Goal: Transaction & Acquisition: Purchase product/service

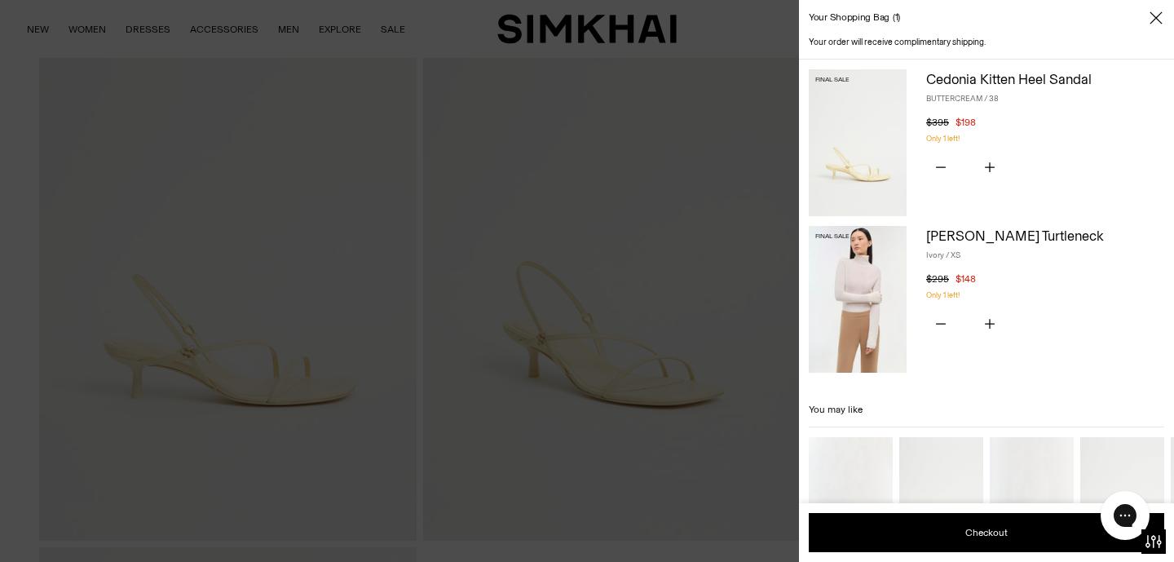
scroll to position [144, 0]
click at [413, 184] on div at bounding box center [587, 281] width 1174 height 562
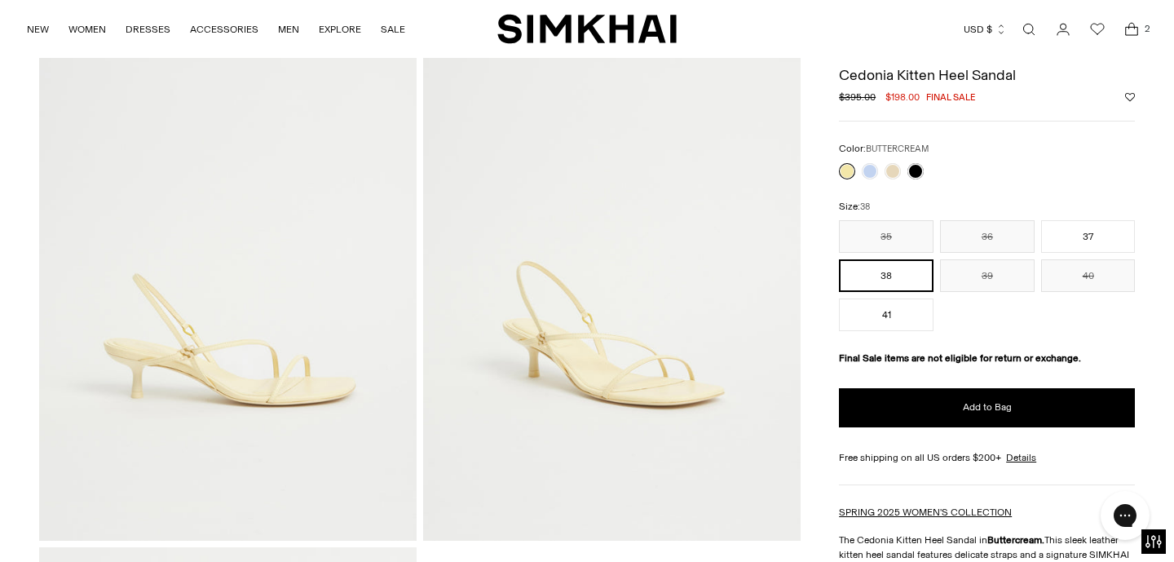
click at [583, 402] on img at bounding box center [611, 257] width 377 height 567
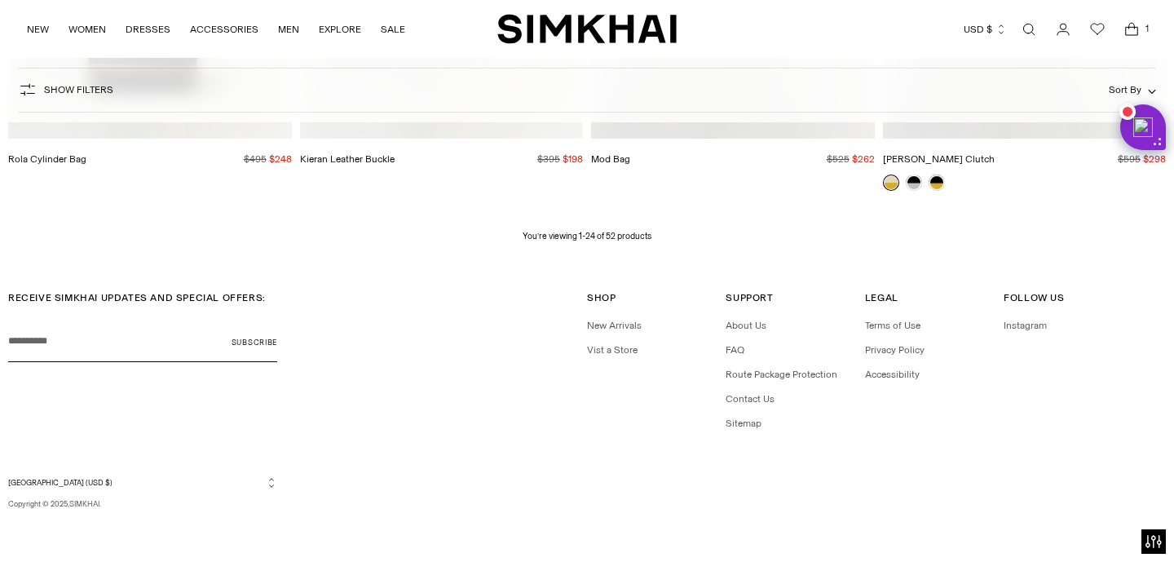
scroll to position [3018, 0]
click at [1137, 24] on icon "Open cart modal" at bounding box center [1131, 29] width 23 height 16
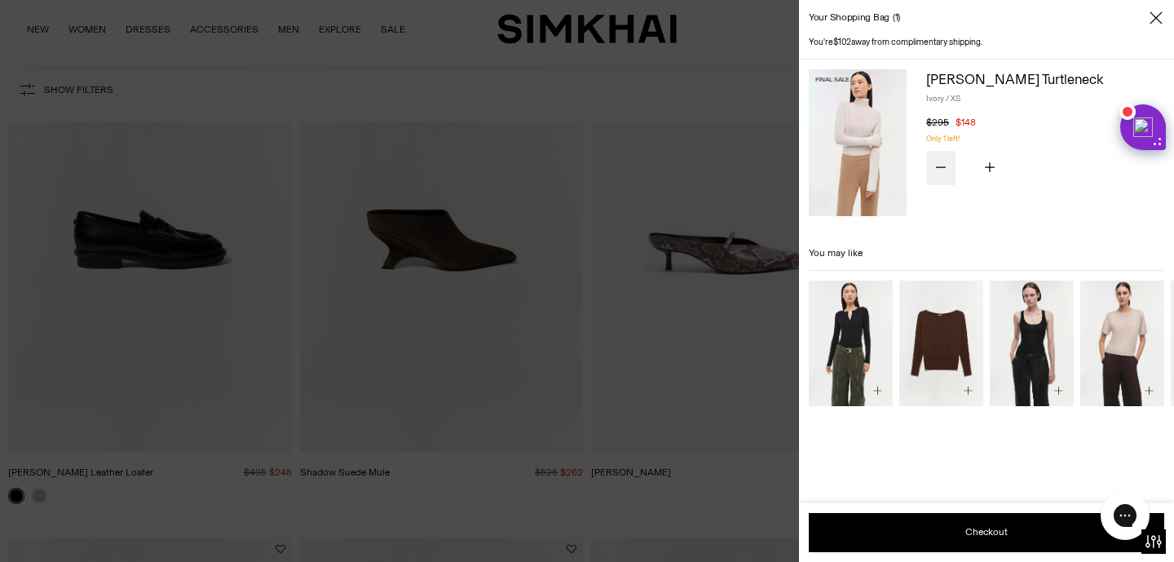
scroll to position [2189, 0]
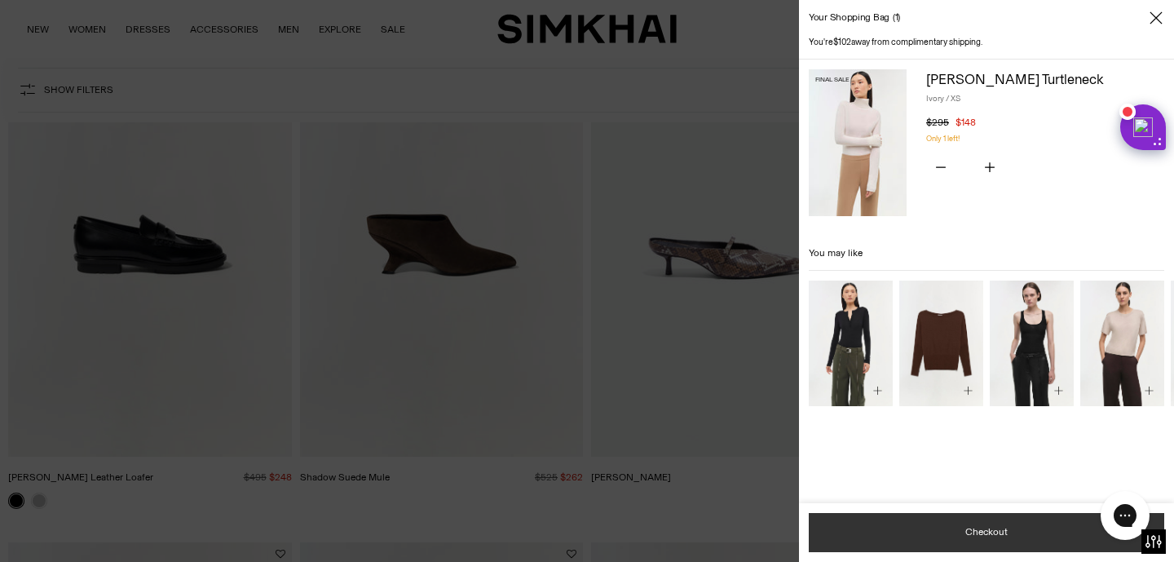
click at [871, 535] on button "Checkout" at bounding box center [986, 532] width 355 height 39
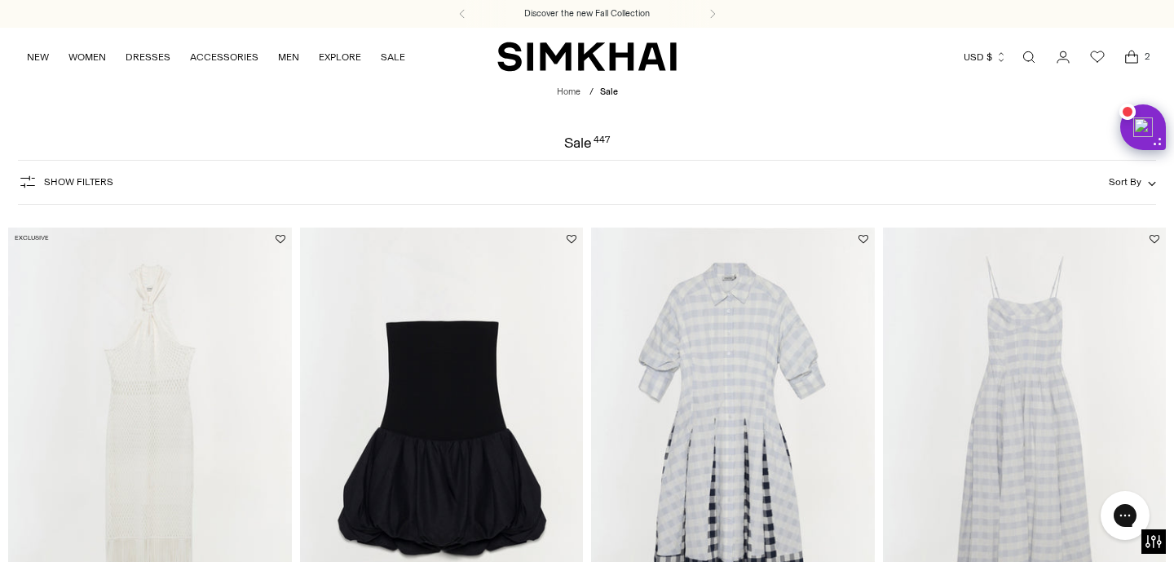
click at [1137, 57] on icon "Open cart modal" at bounding box center [1131, 57] width 23 height 16
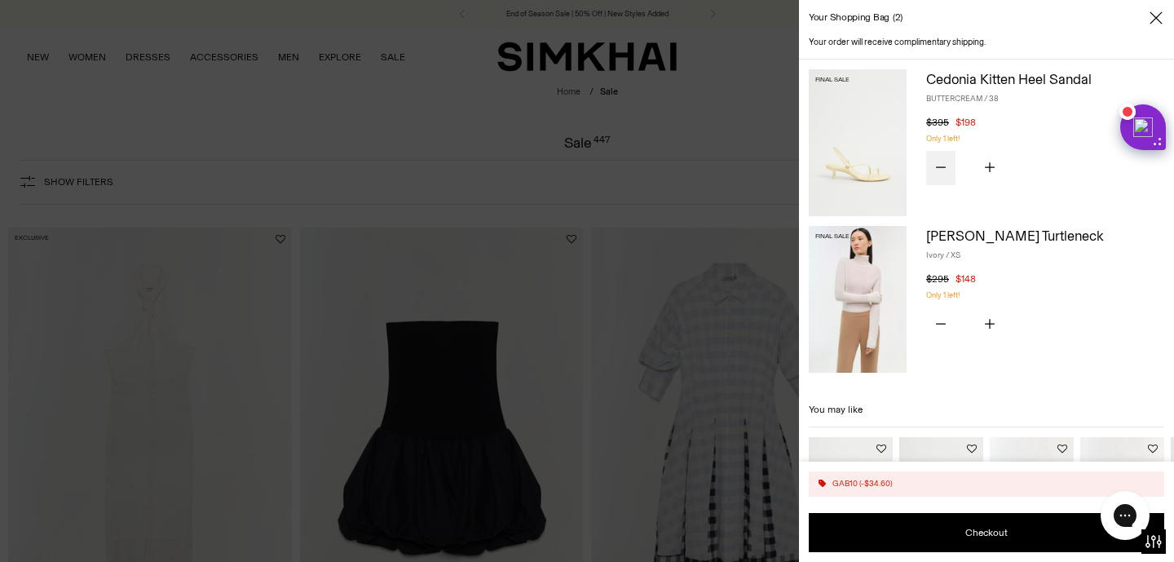
click at [948, 163] on button "Subtract product quantity" at bounding box center [940, 168] width 29 height 34
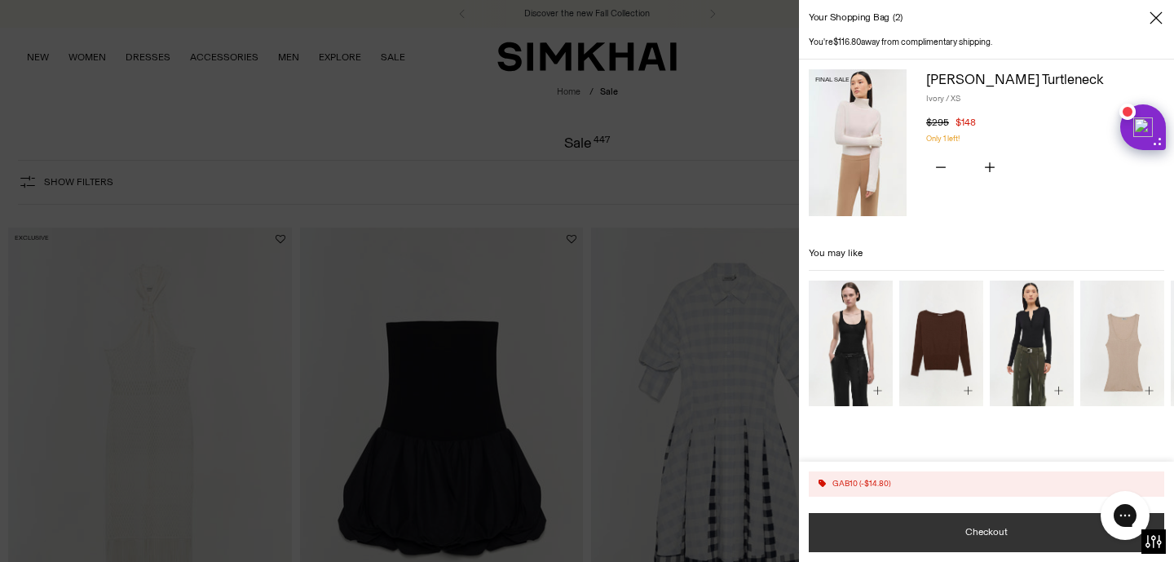
click at [890, 528] on button "Checkout" at bounding box center [986, 532] width 355 height 39
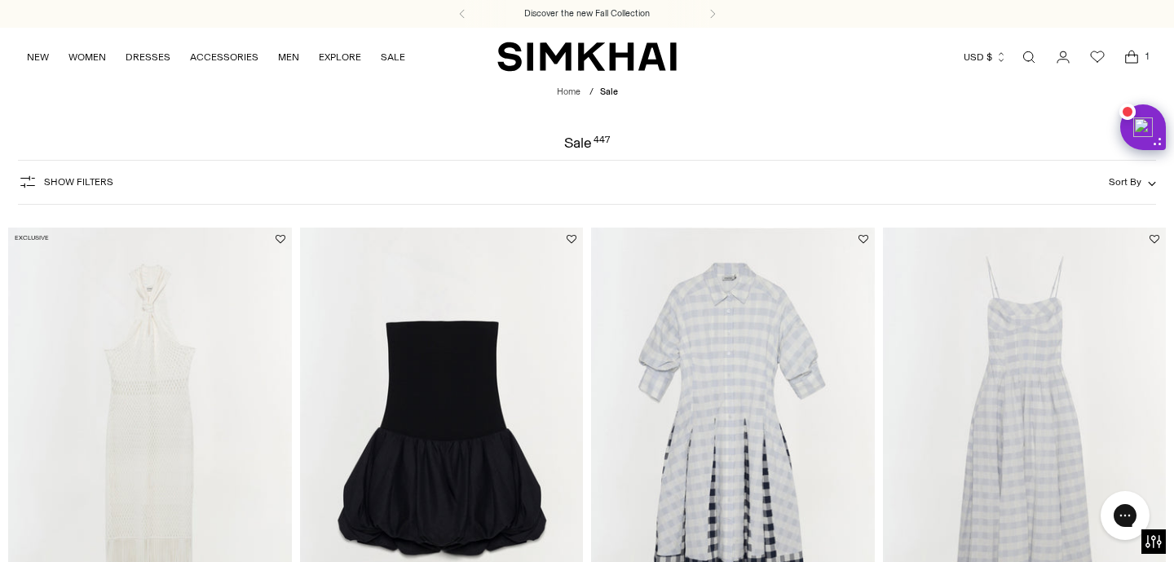
click at [1131, 57] on icon "Open cart modal" at bounding box center [1131, 57] width 23 height 16
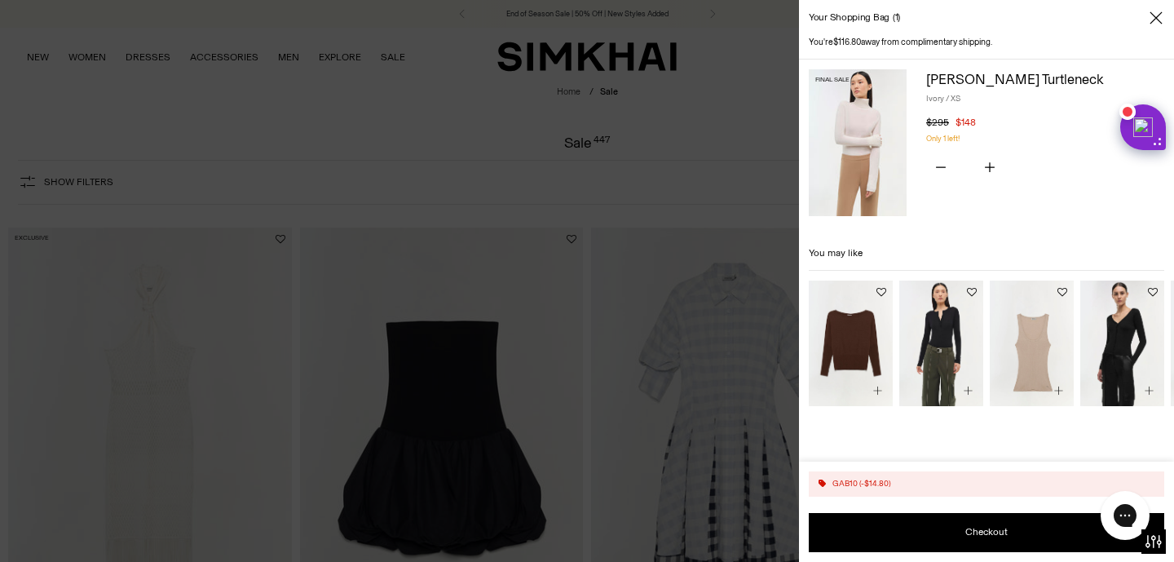
click at [850, 117] on img at bounding box center [858, 142] width 98 height 147
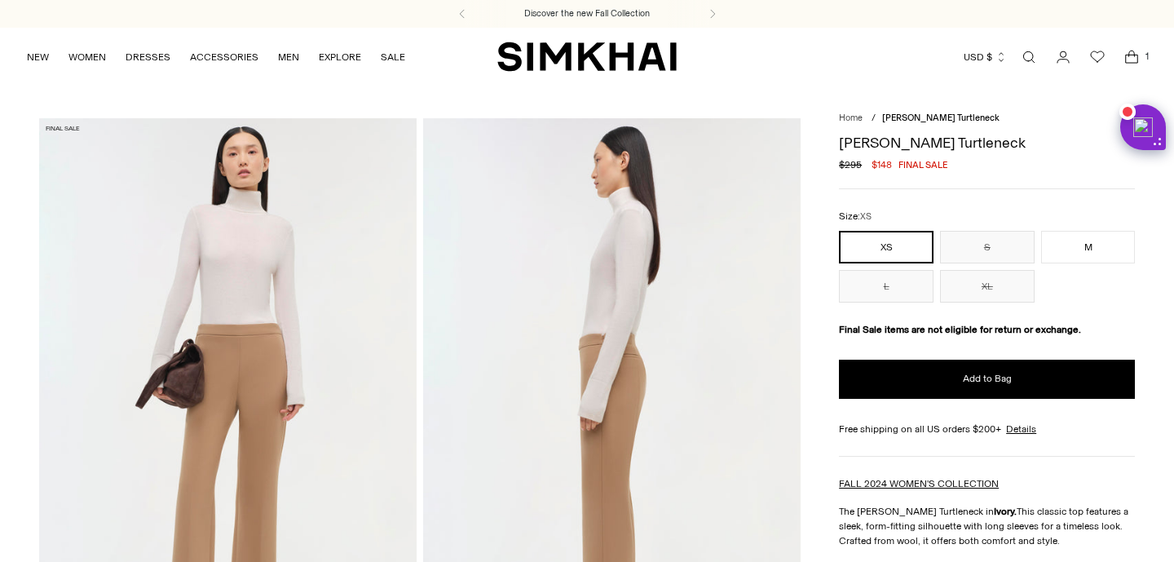
click at [313, 381] on img at bounding box center [227, 401] width 377 height 567
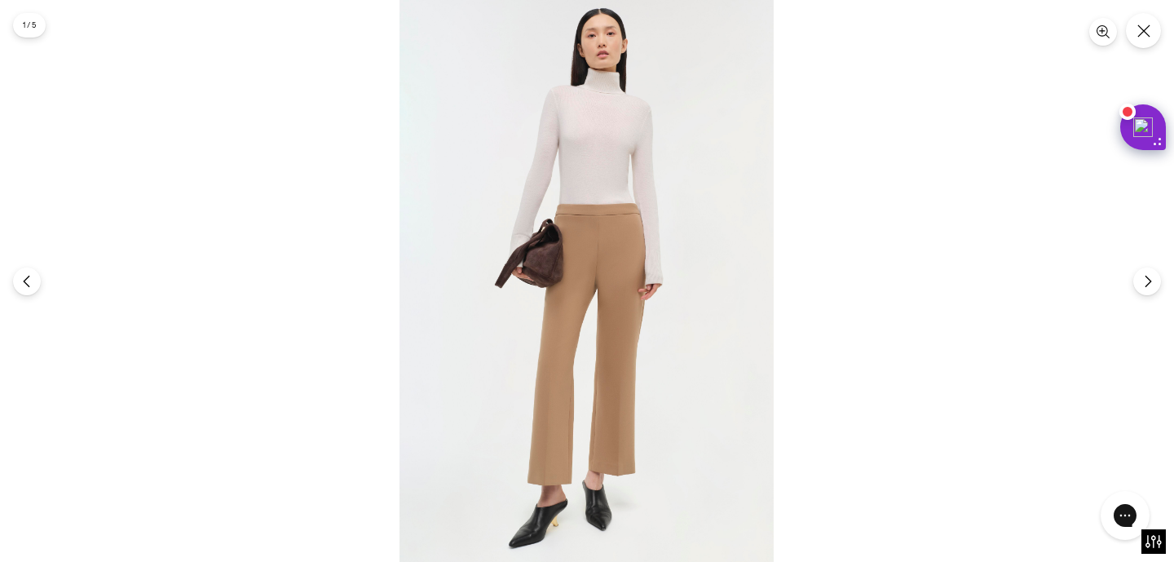
click at [592, 183] on img at bounding box center [587, 281] width 374 height 562
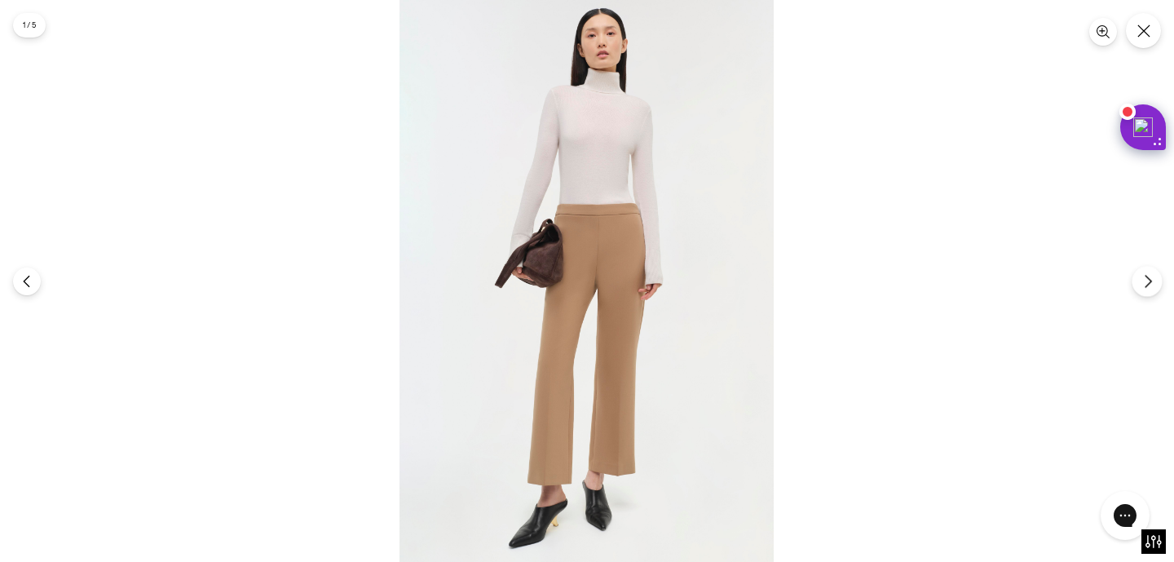
click at [1138, 287] on button "Next" at bounding box center [1147, 281] width 30 height 30
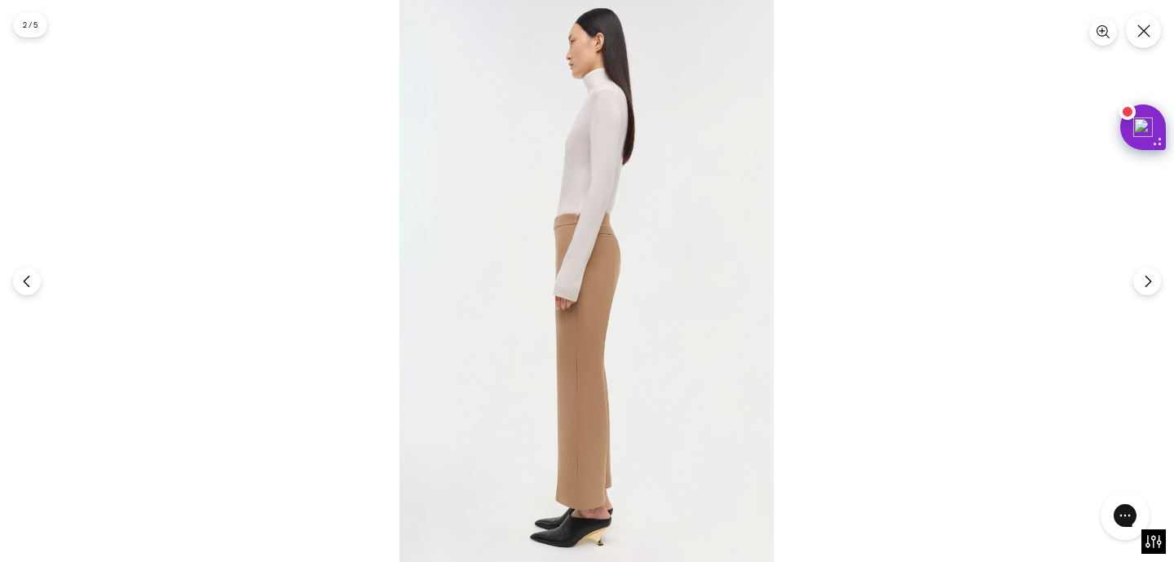
click at [618, 227] on img at bounding box center [587, 281] width 374 height 562
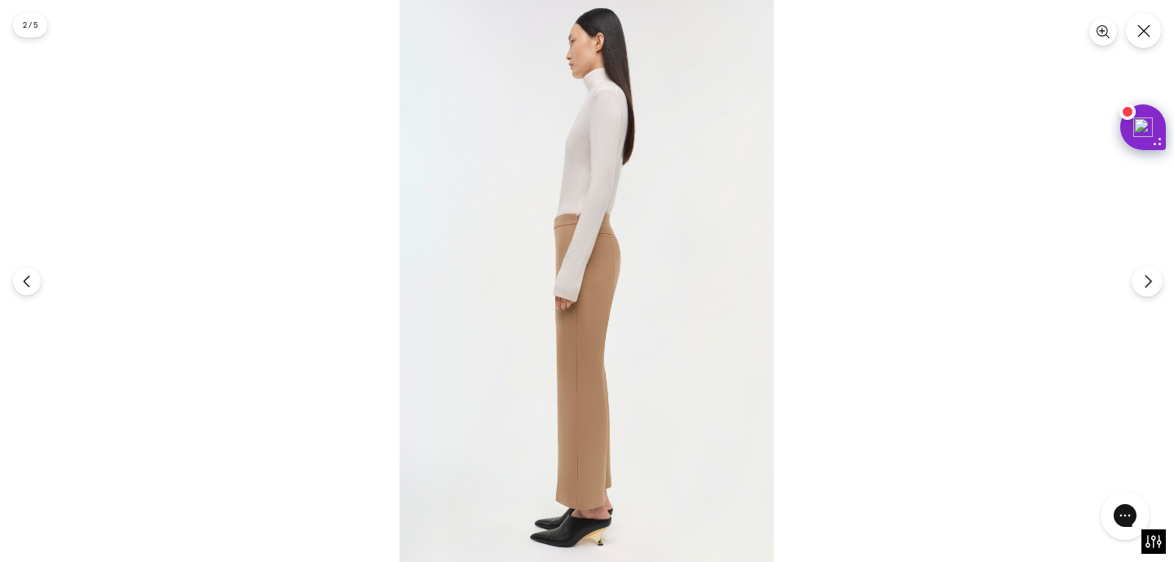
click at [1143, 285] on icon "Next" at bounding box center [1148, 281] width 15 height 15
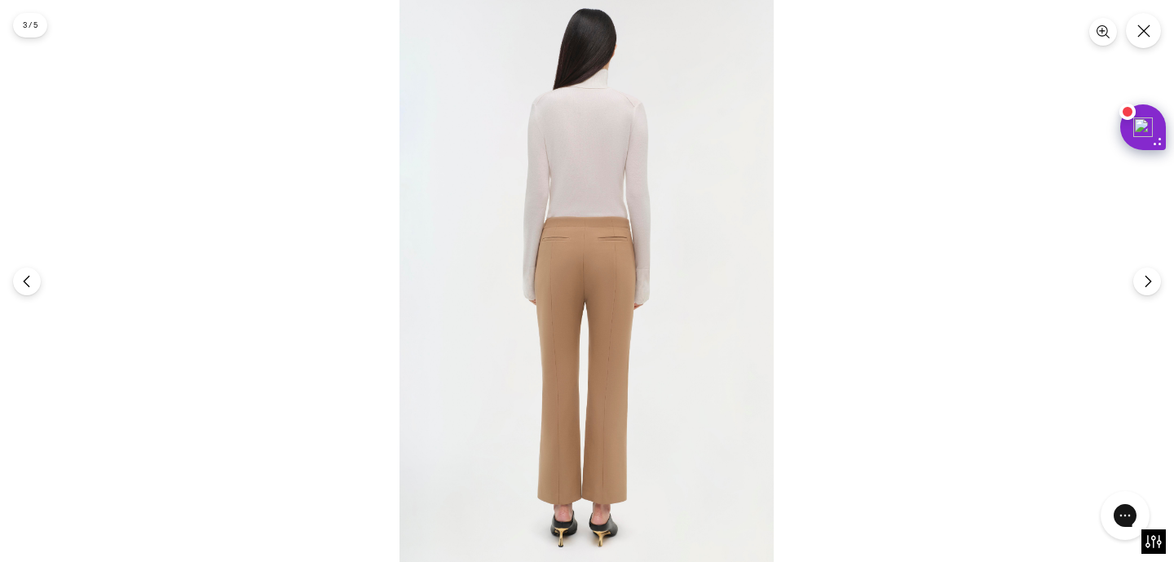
click at [669, 241] on img at bounding box center [587, 281] width 374 height 562
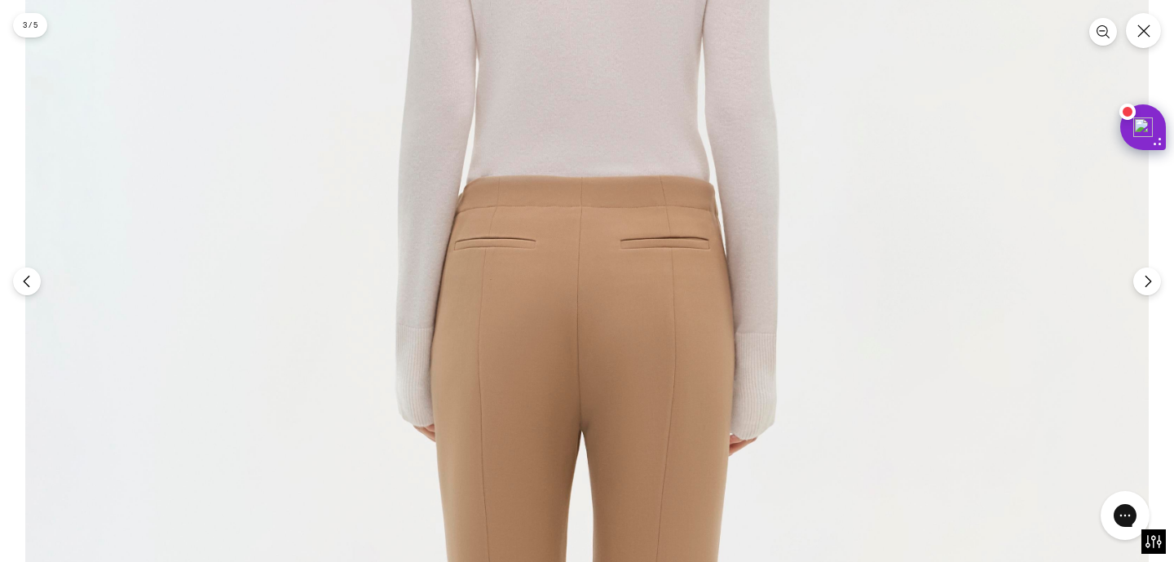
click at [669, 241] on img at bounding box center [586, 368] width 1123 height 1685
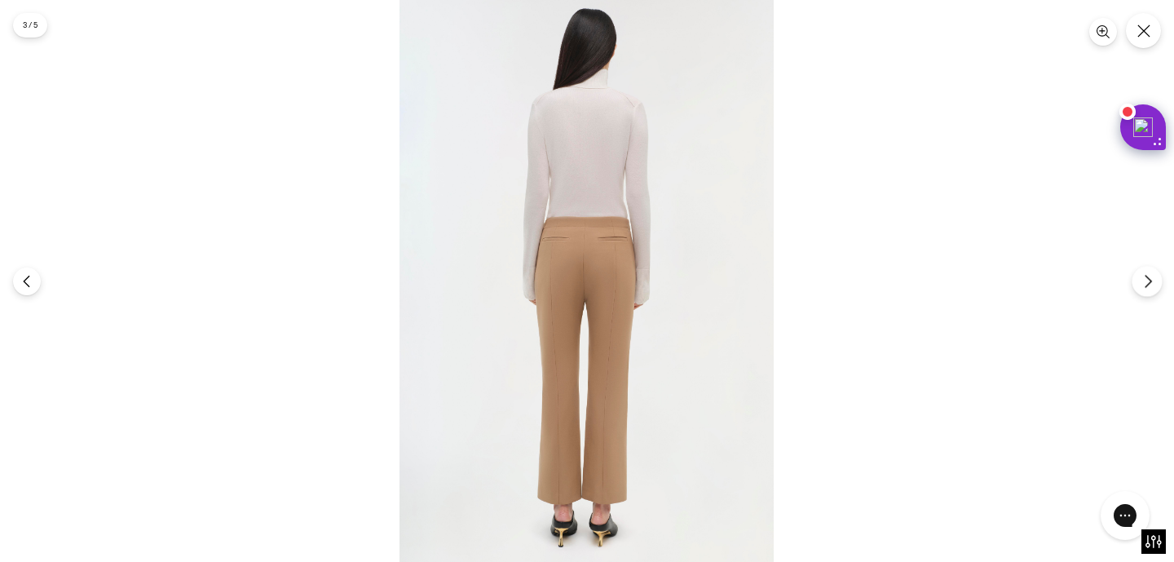
click at [1149, 284] on icon "Next" at bounding box center [1148, 281] width 15 height 15
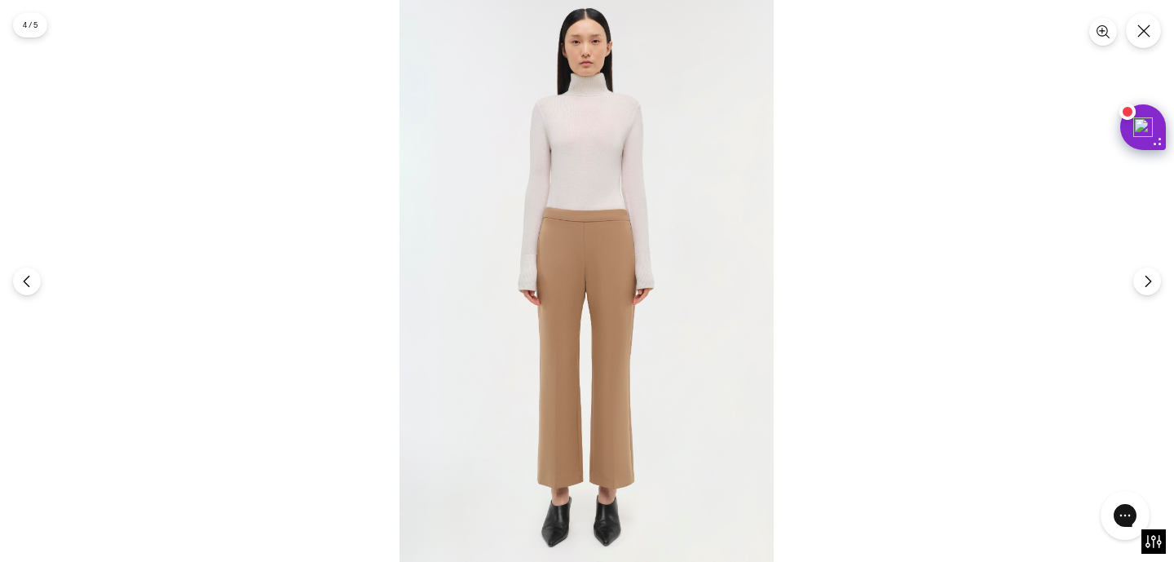
click at [650, 330] on img at bounding box center [587, 281] width 374 height 562
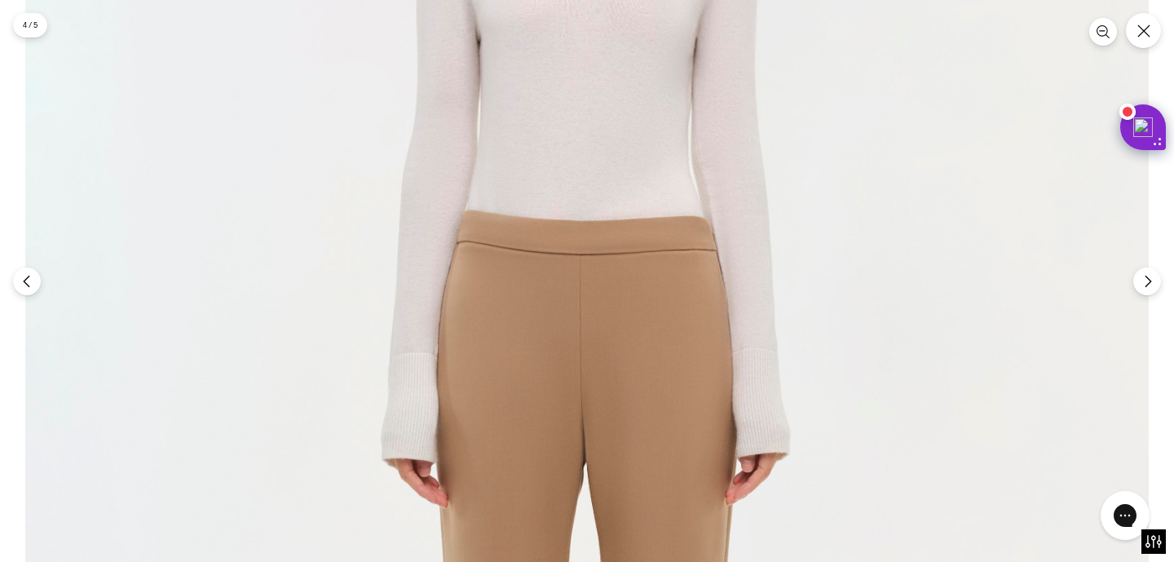
click at [850, 285] on img at bounding box center [586, 431] width 1123 height 1685
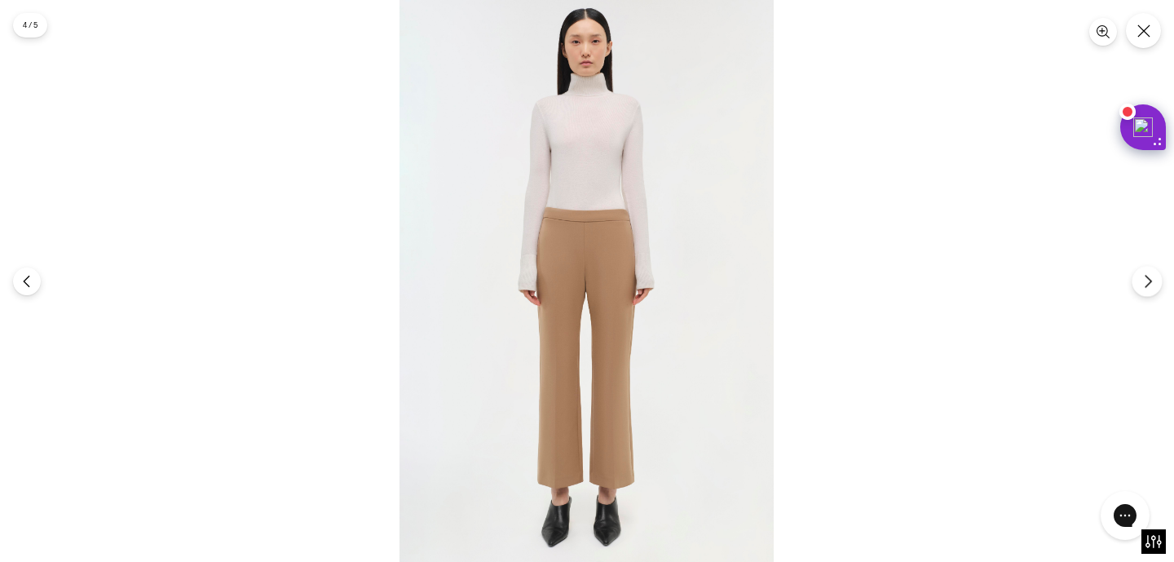
click at [1154, 285] on button "Next" at bounding box center [1147, 281] width 30 height 30
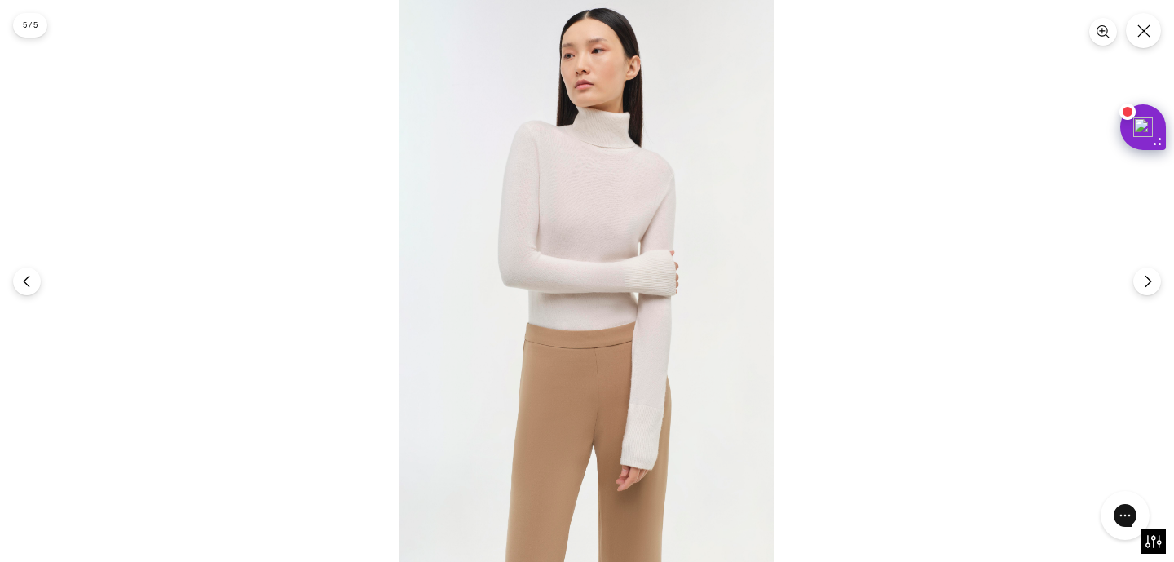
click at [651, 311] on img at bounding box center [587, 281] width 374 height 562
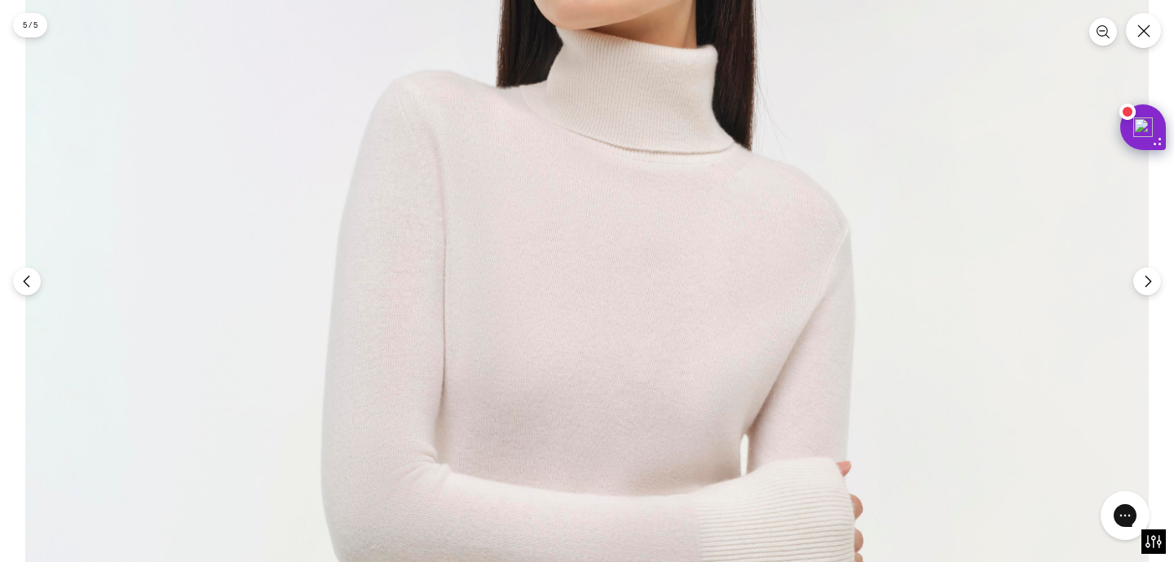
click at [651, 311] on img at bounding box center [586, 551] width 1123 height 1685
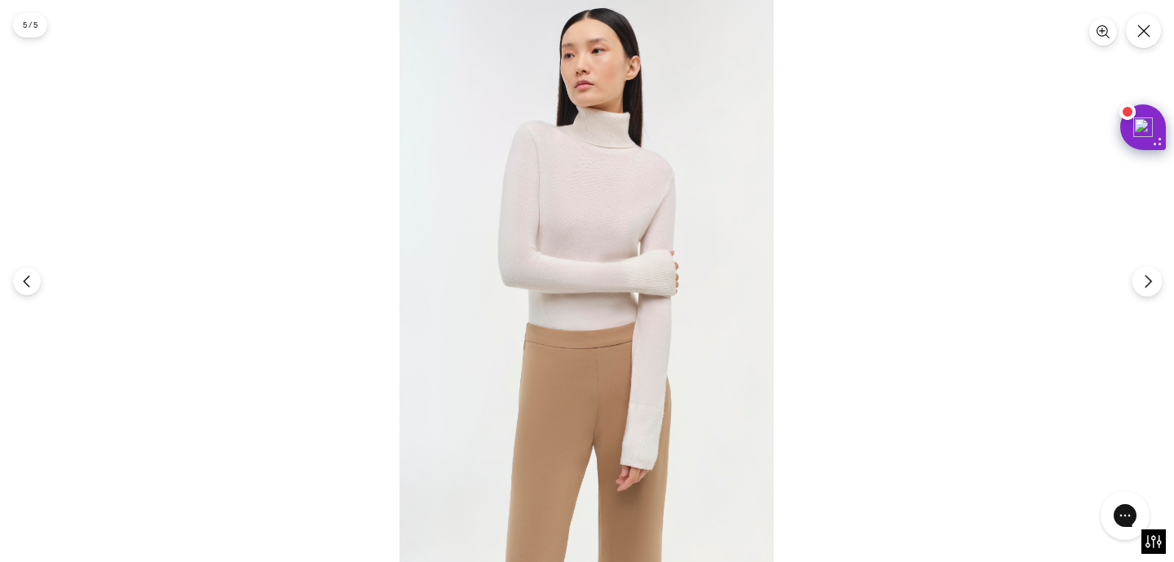
click at [1138, 285] on button "Next" at bounding box center [1147, 281] width 30 height 30
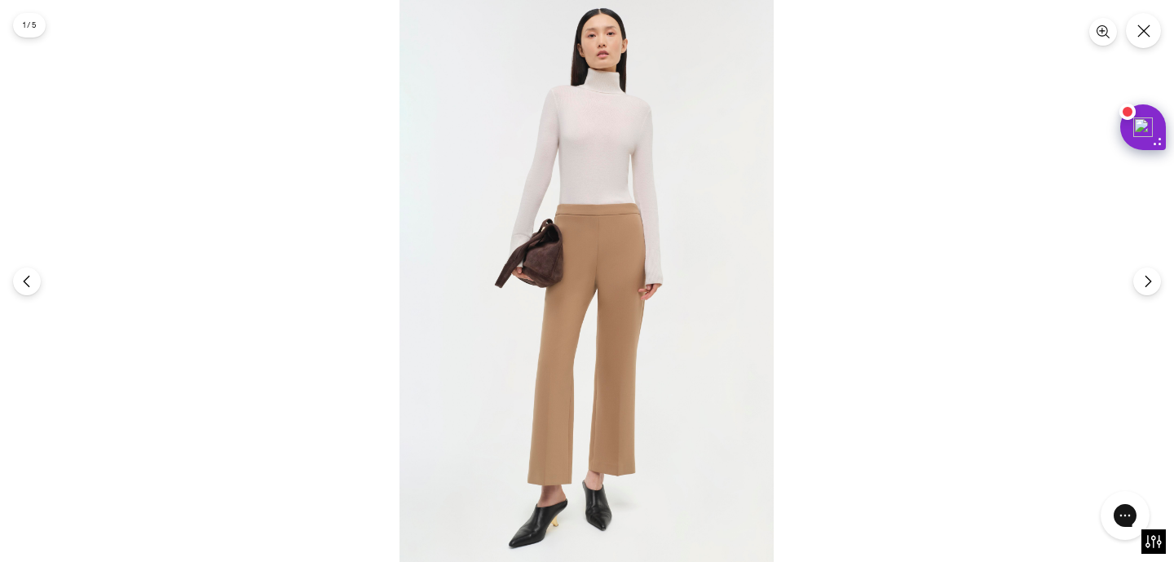
click at [572, 224] on img at bounding box center [587, 281] width 374 height 562
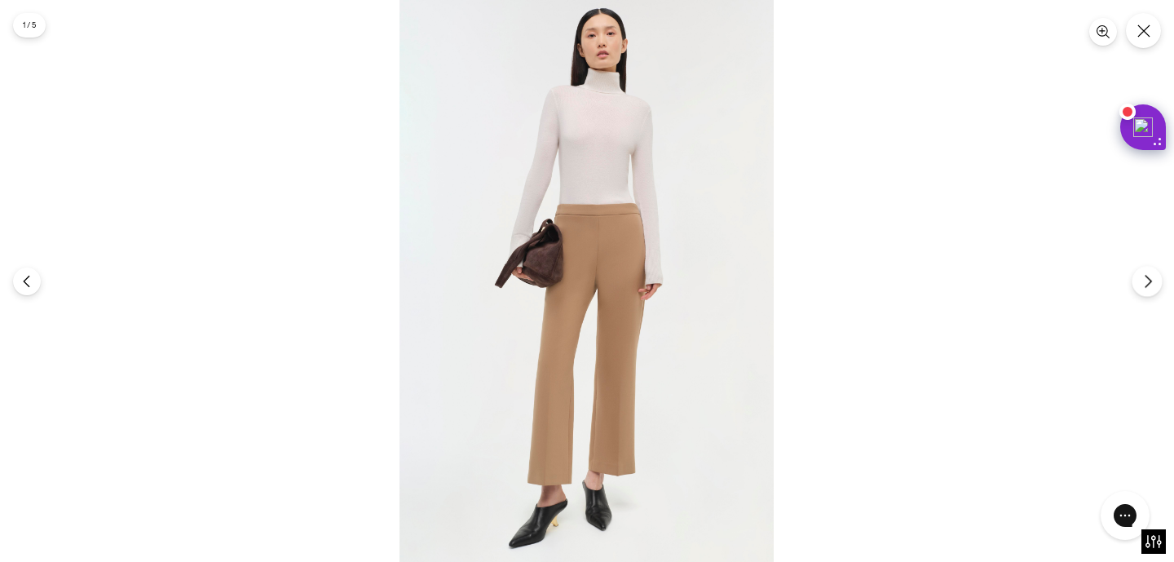
click at [1139, 289] on button "Next" at bounding box center [1147, 281] width 30 height 30
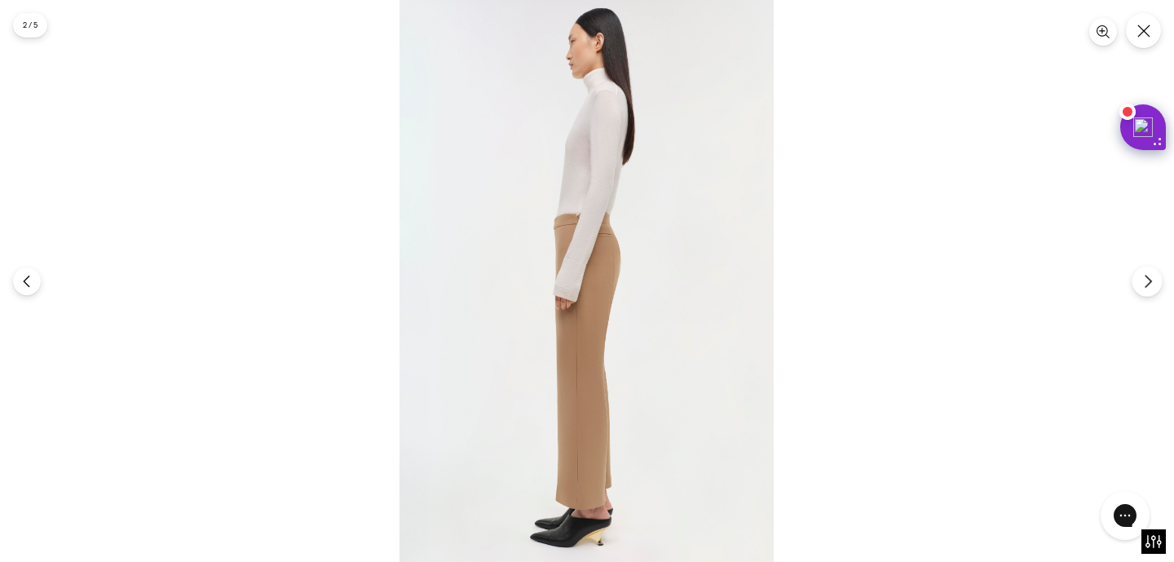
click at [1139, 289] on button "Next" at bounding box center [1147, 281] width 30 height 30
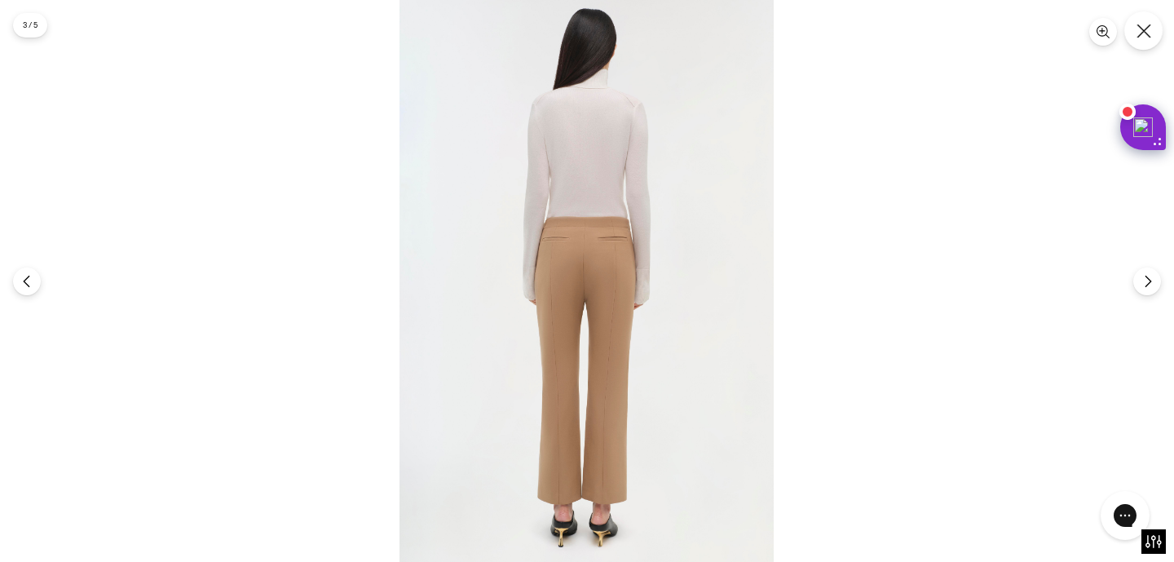
click at [1152, 33] on button "Close" at bounding box center [1143, 30] width 38 height 38
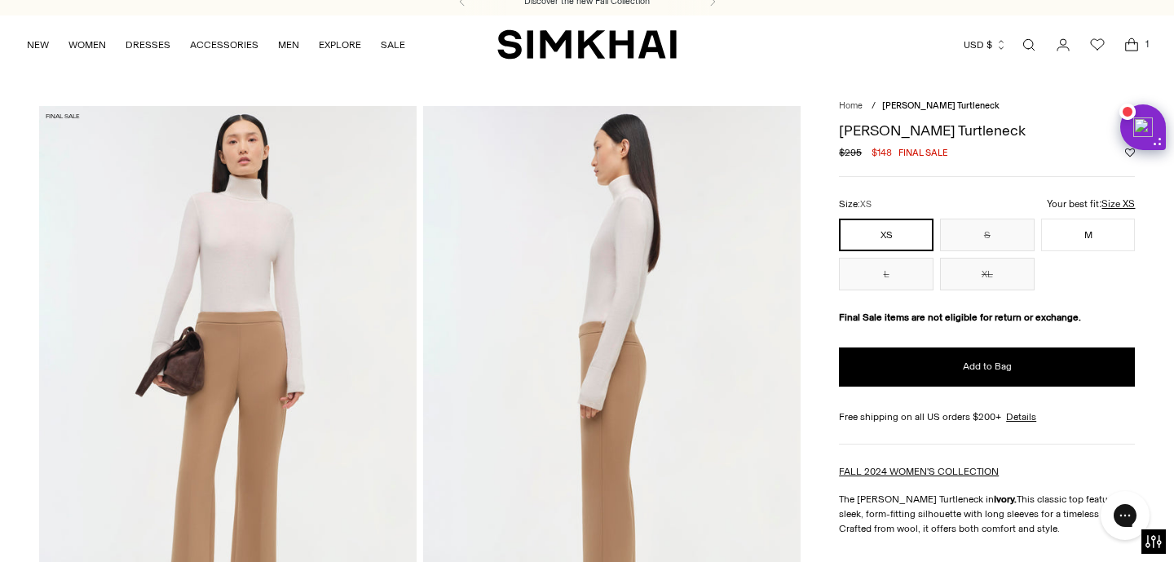
scroll to position [15, 0]
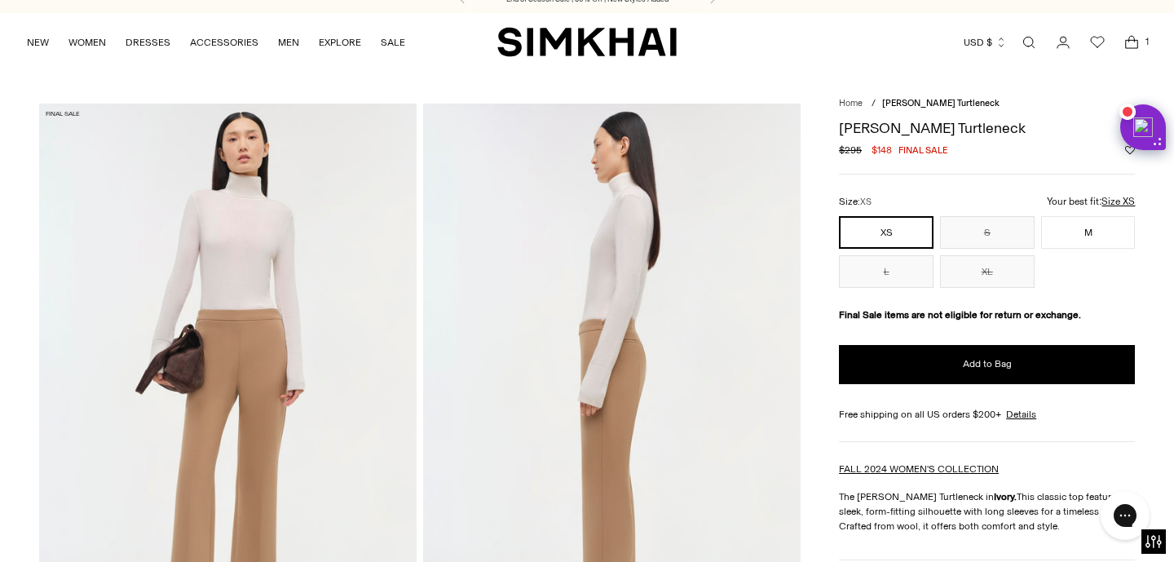
click at [1111, 201] on u "Size XS" at bounding box center [1117, 201] width 33 height 11
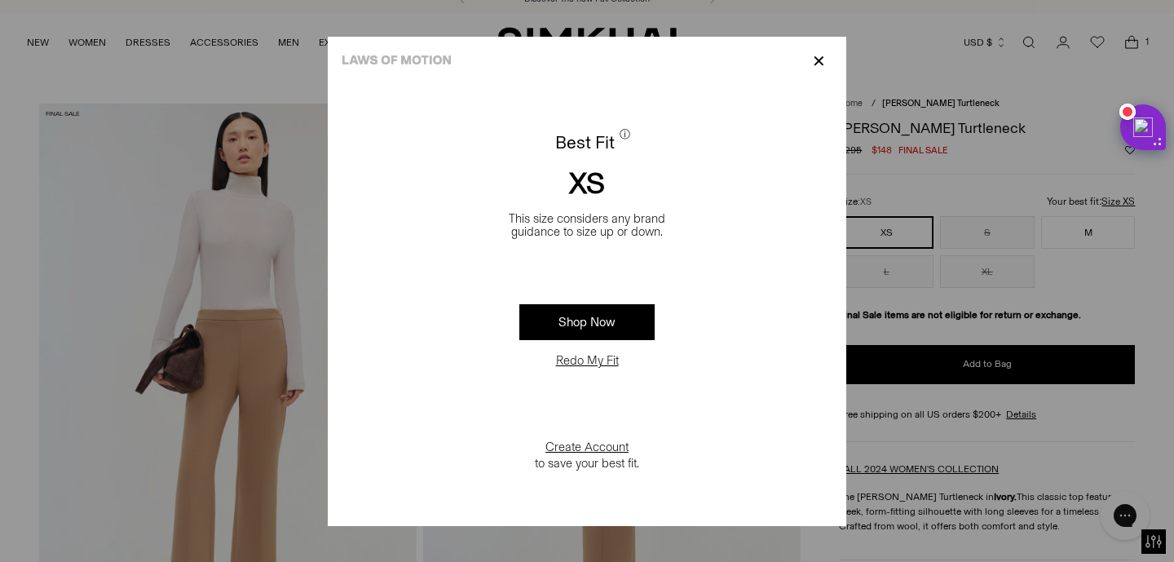
click at [827, 59] on p "✕" at bounding box center [819, 61] width 22 height 28
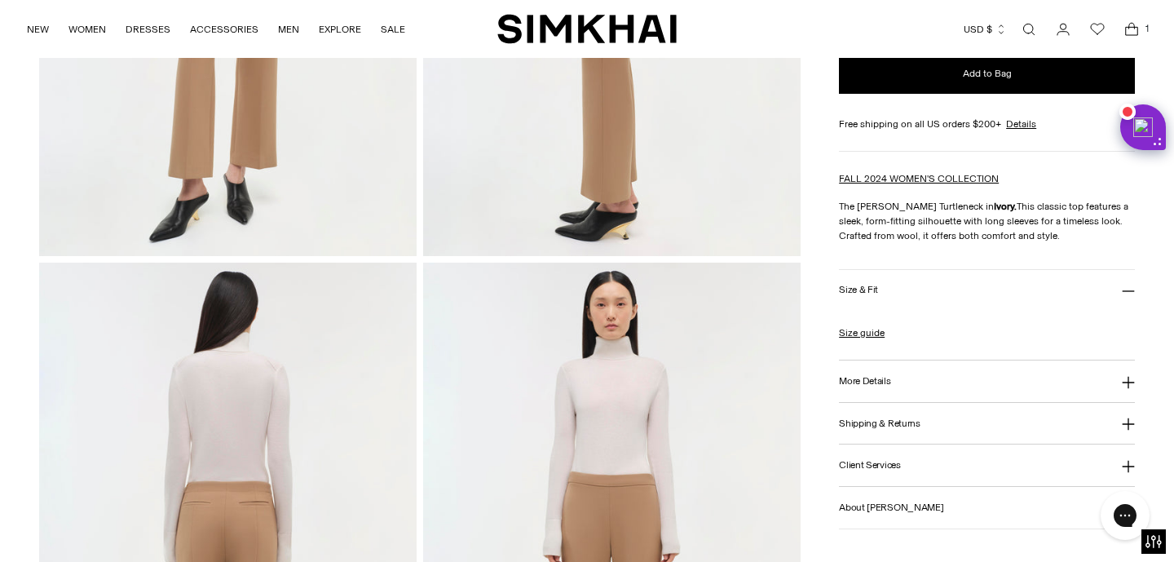
scroll to position [430, 0]
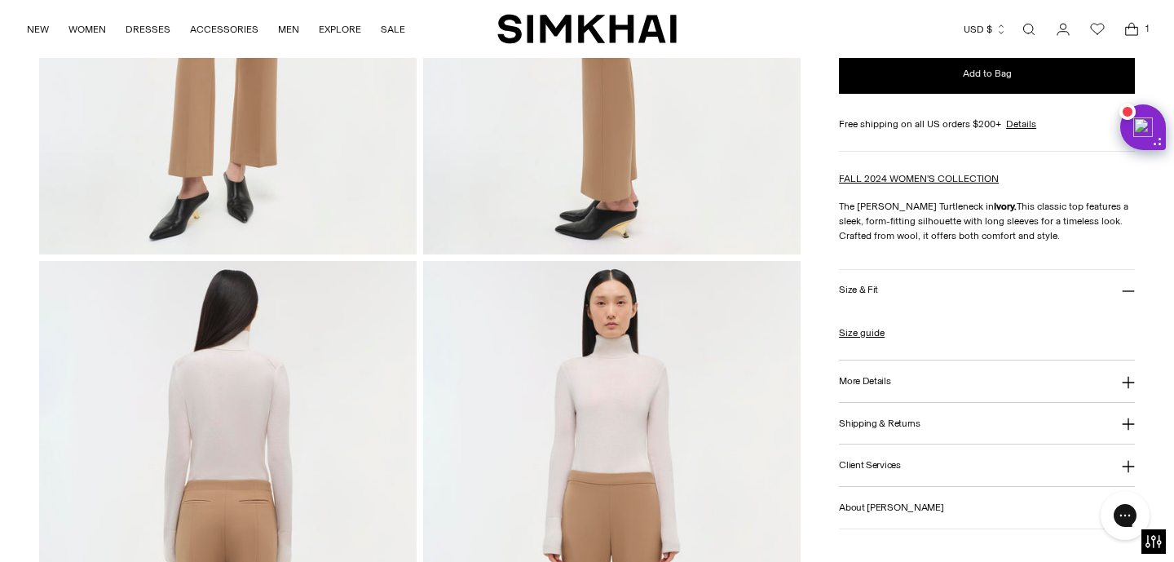
click at [938, 302] on button "Size & Fit" at bounding box center [987, 291] width 296 height 42
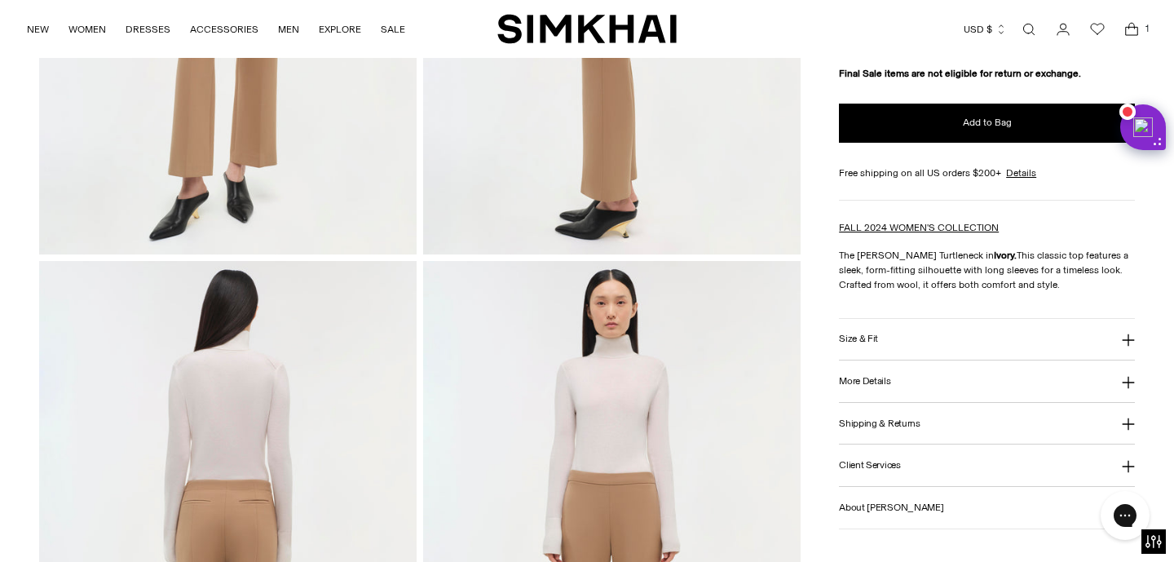
click at [912, 391] on button "More Details" at bounding box center [987, 381] width 296 height 42
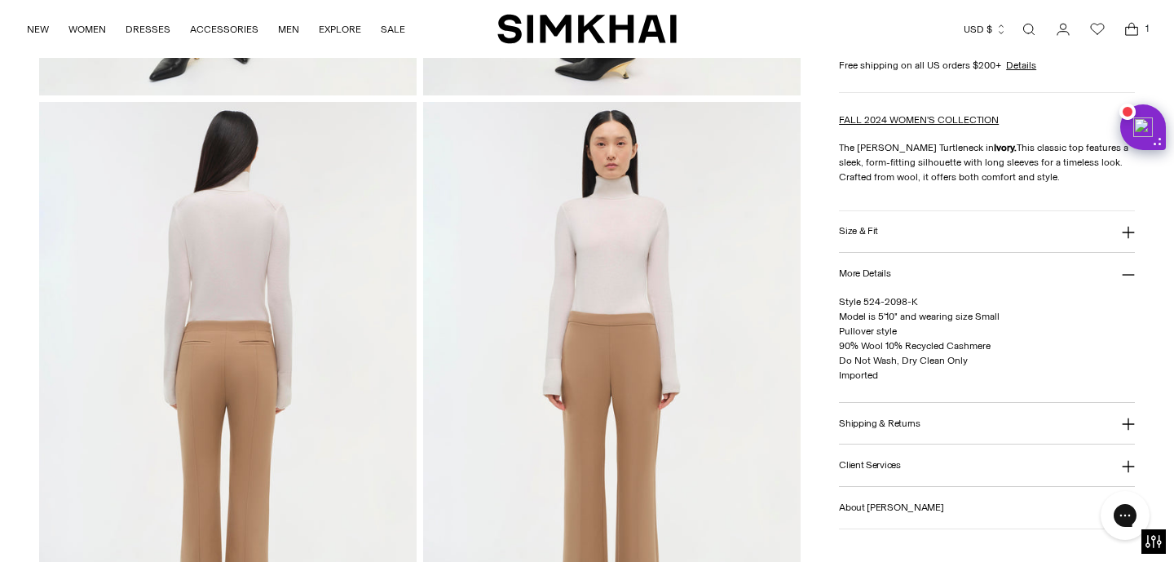
scroll to position [595, 0]
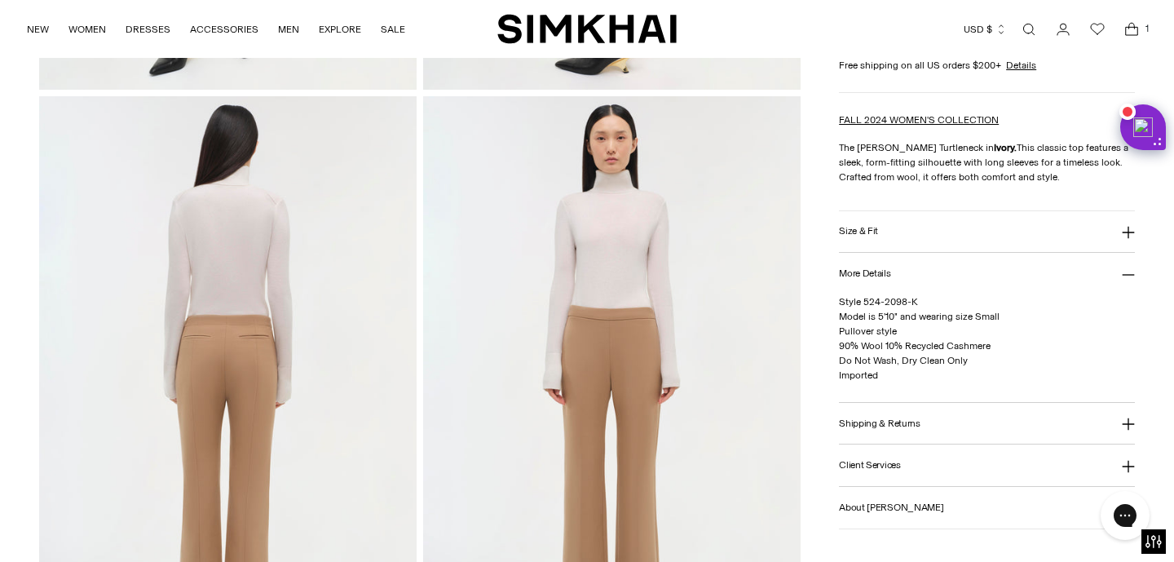
click at [887, 350] on span "Style 524-2098-K Model is 5'10" and wearing size Small Pullover style 90% Wool …" at bounding box center [919, 338] width 161 height 85
click at [938, 345] on span "Style 524-2098-K Model is 5'10" and wearing size Small Pullover style 90% Wool …" at bounding box center [919, 338] width 161 height 85
click at [922, 379] on p "Style 524-2098-K Model is 5'10" and wearing size Small Pullover style 90% Wool …" at bounding box center [987, 338] width 296 height 88
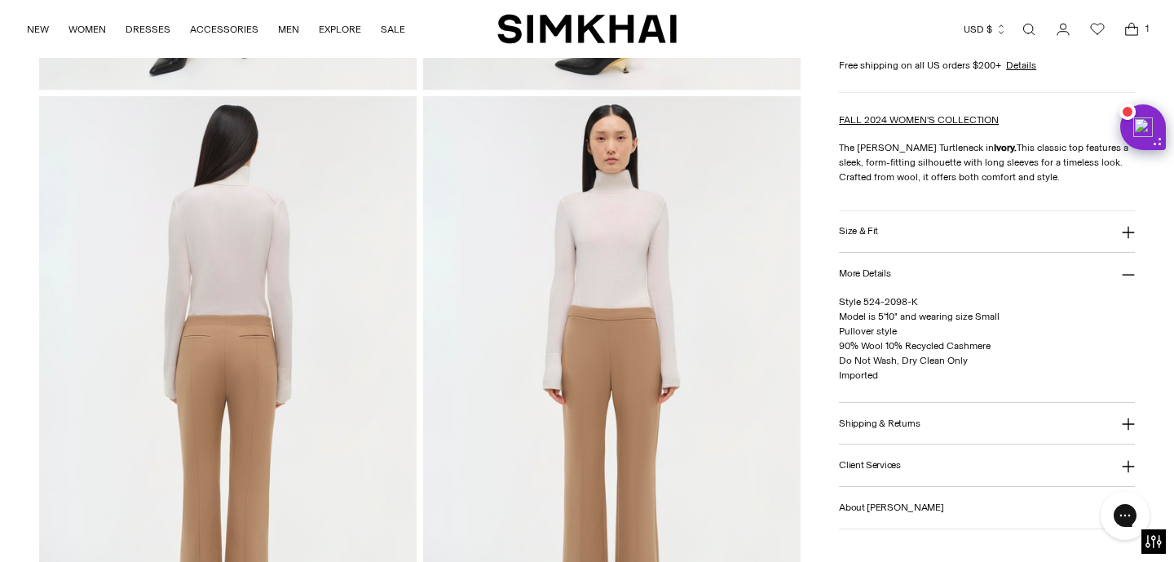
click at [882, 364] on span "Style 524-2098-K Model is 5'10" and wearing size Small Pullover style 90% Wool …" at bounding box center [919, 338] width 161 height 85
click at [904, 360] on span "Style 524-2098-K Model is 5'10" and wearing size Small Pullover style 90% Wool …" at bounding box center [919, 338] width 161 height 85
click at [925, 357] on span "Style 524-2098-K Model is 5'10" and wearing size Small Pullover style 90% Wool …" at bounding box center [919, 338] width 161 height 85
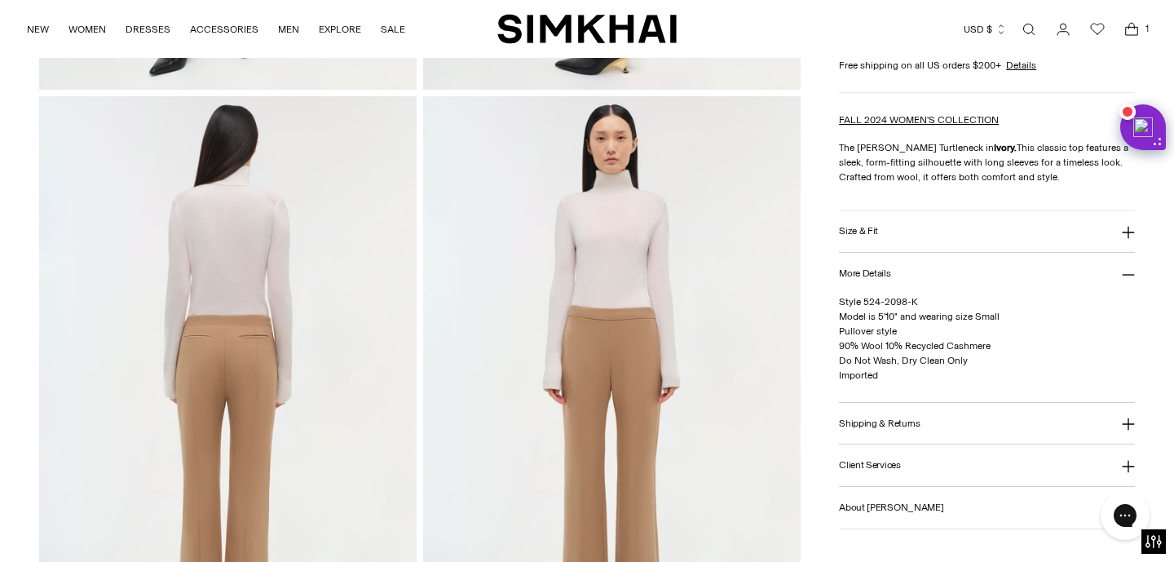
click at [925, 357] on span "Style 524-2098-K Model is 5'10" and wearing size Small Pullover style 90% Wool …" at bounding box center [919, 338] width 161 height 85
click at [876, 355] on span "Style 524-2098-K Model is 5'10" and wearing size Small Pullover style 90% Wool …" at bounding box center [919, 338] width 161 height 85
click at [853, 355] on span "Style 524-2098-K Model is 5'10" and wearing size Small Pullover style 90% Wool …" at bounding box center [919, 338] width 161 height 85
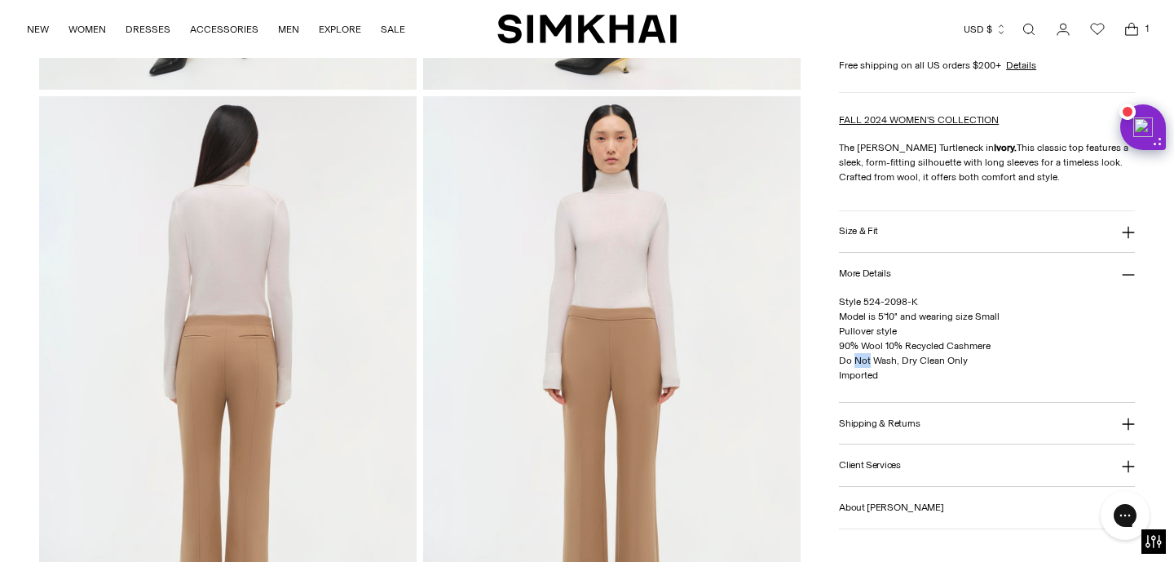
click at [840, 357] on span "Style 524-2098-K Model is 5'10" and wearing size Small Pullover style 90% Wool …" at bounding box center [919, 338] width 161 height 85
click at [943, 357] on span "Style 524-2098-K Model is 5'10" and wearing size Small Pullover style 90% Wool …" at bounding box center [919, 338] width 161 height 85
click at [928, 401] on div "Style 524-2098-K Model is 5'10" and wearing size Small Pullover style 90% Wool …" at bounding box center [987, 348] width 296 height 108
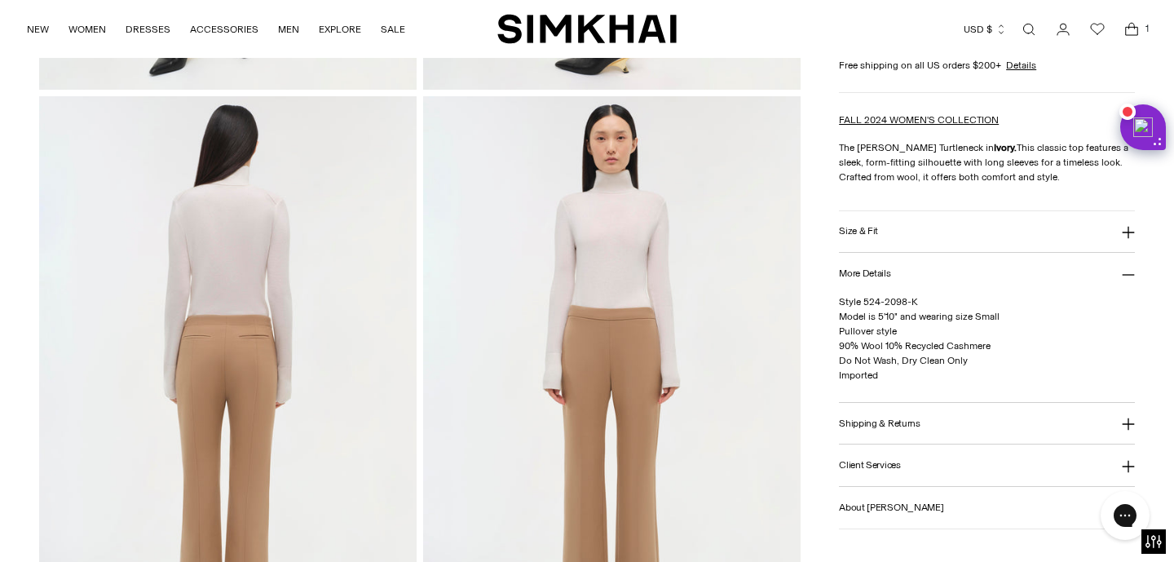
click at [928, 410] on button "Shipping & Returns" at bounding box center [987, 424] width 296 height 42
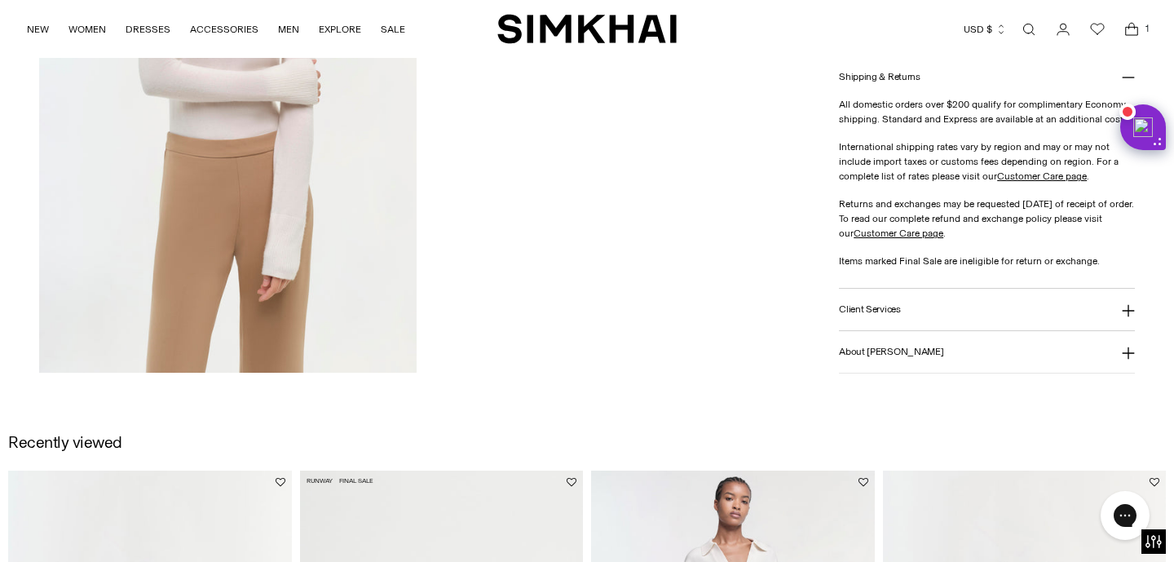
scroll to position [1326, 0]
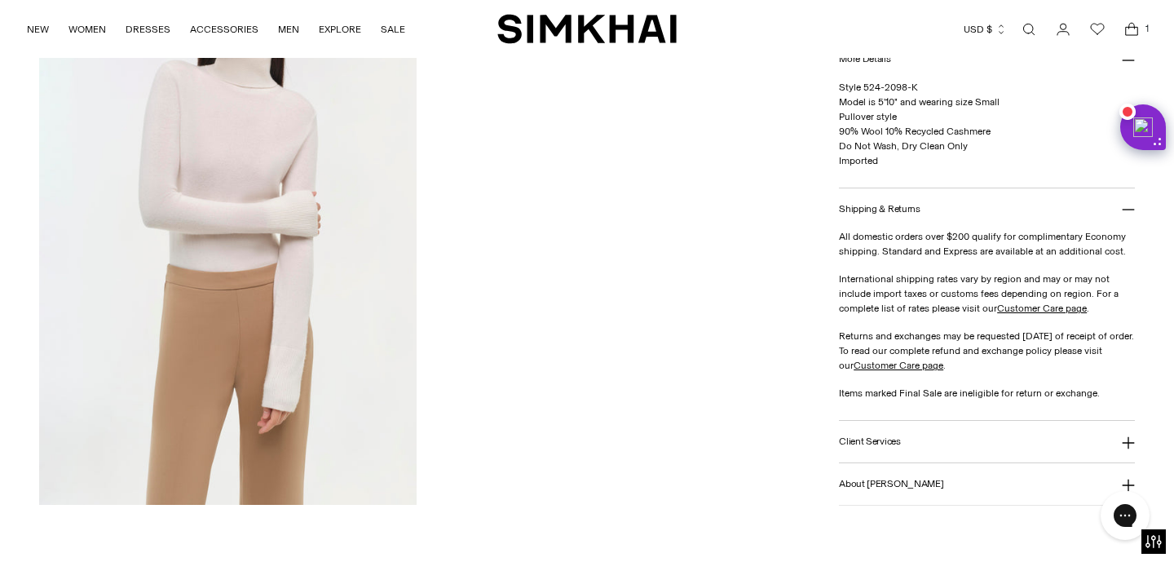
click at [841, 432] on button "Client Services" at bounding box center [987, 442] width 296 height 42
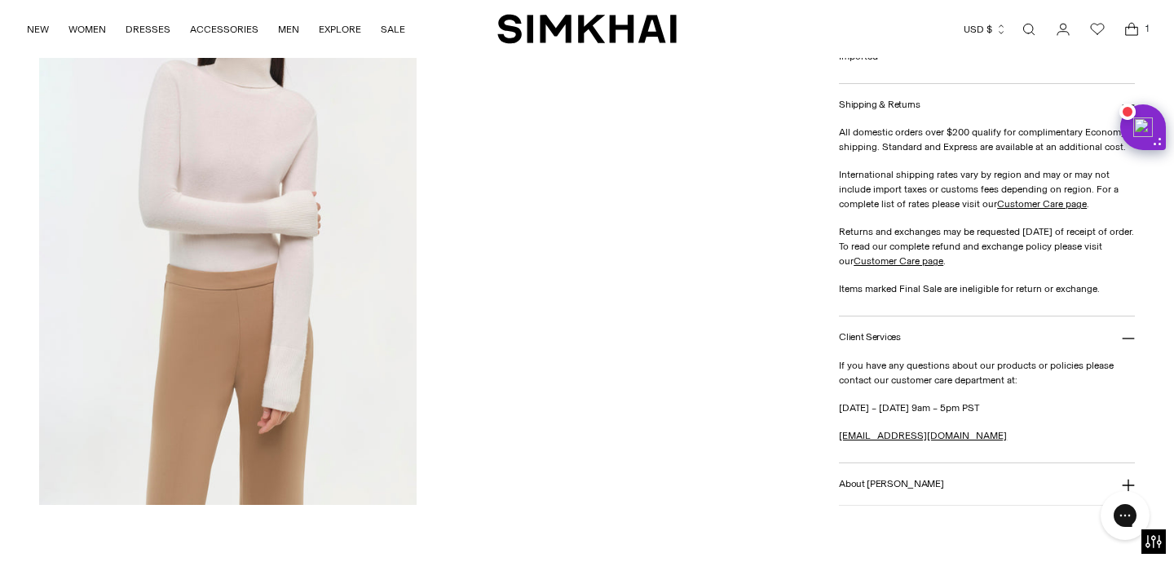
click at [860, 501] on button "About Jonathan Simkhai" at bounding box center [987, 484] width 296 height 42
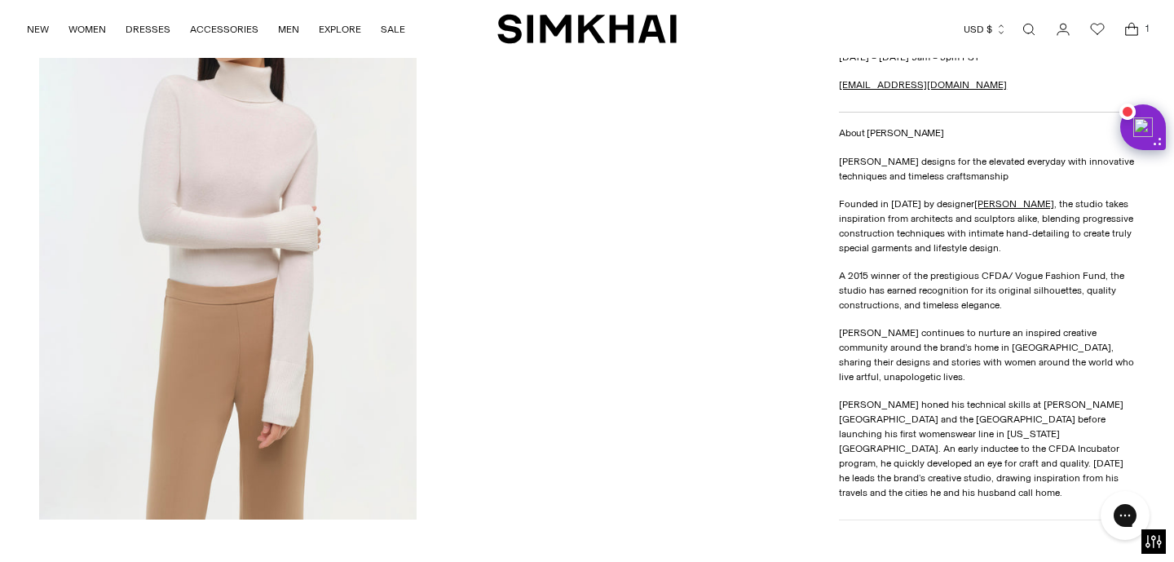
scroll to position [1308, 0]
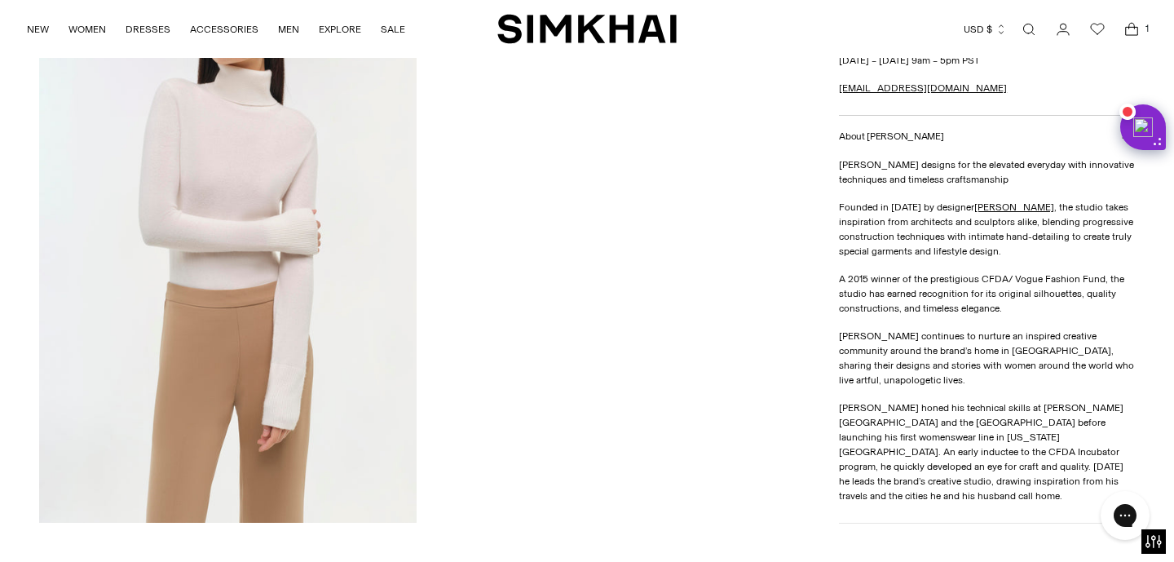
click at [1137, 25] on icon "Open cart modal" at bounding box center [1131, 29] width 23 height 16
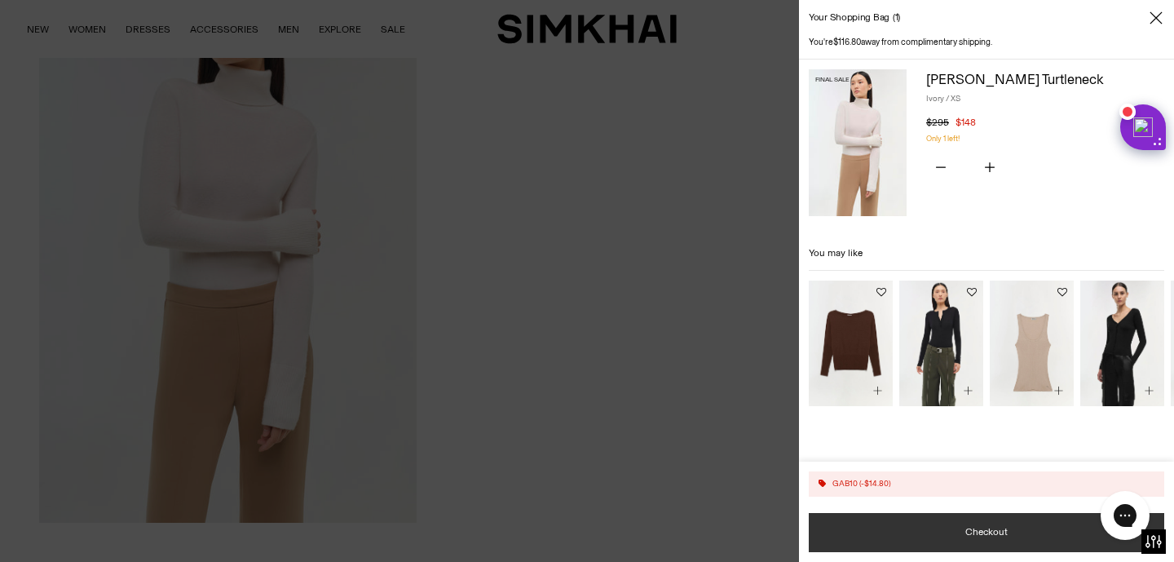
click at [867, 538] on button "Checkout" at bounding box center [986, 532] width 355 height 39
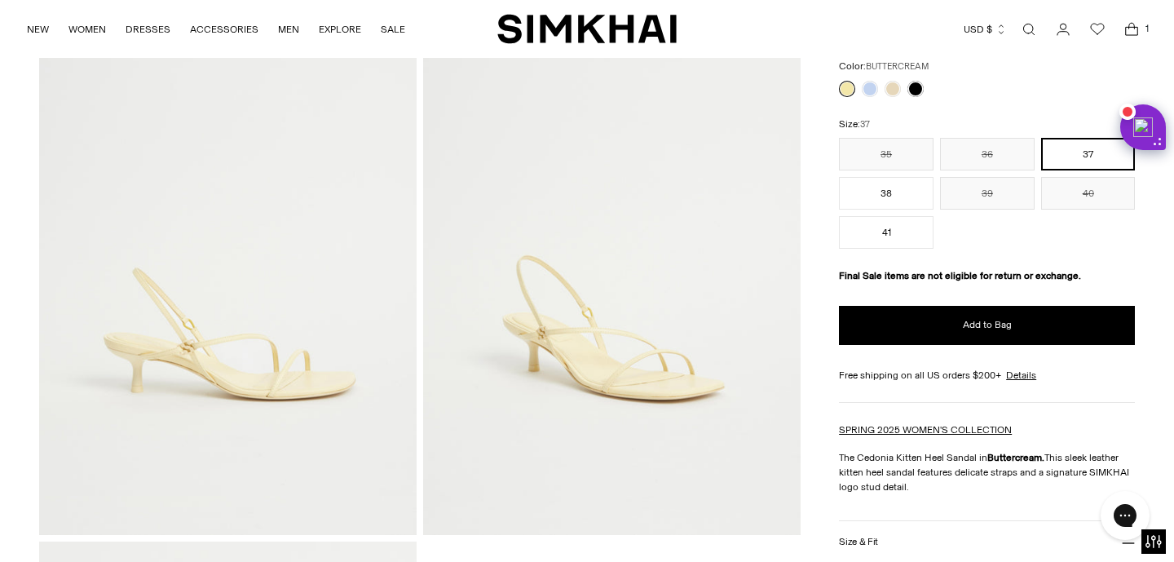
scroll to position [164, 0]
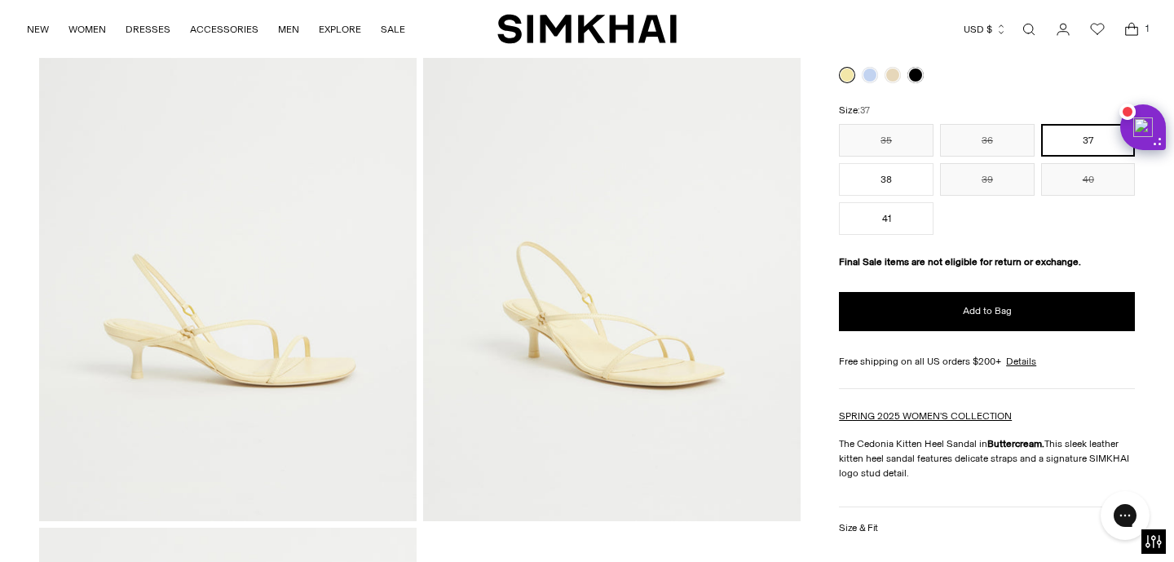
click at [629, 354] on img at bounding box center [611, 237] width 377 height 567
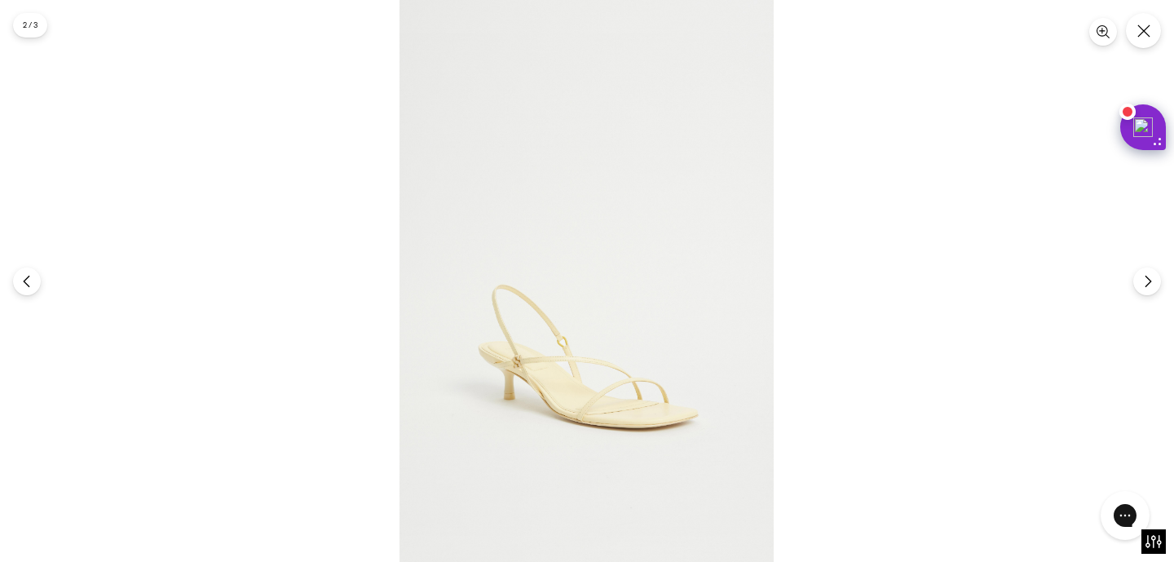
click at [615, 377] on img at bounding box center [587, 281] width 374 height 562
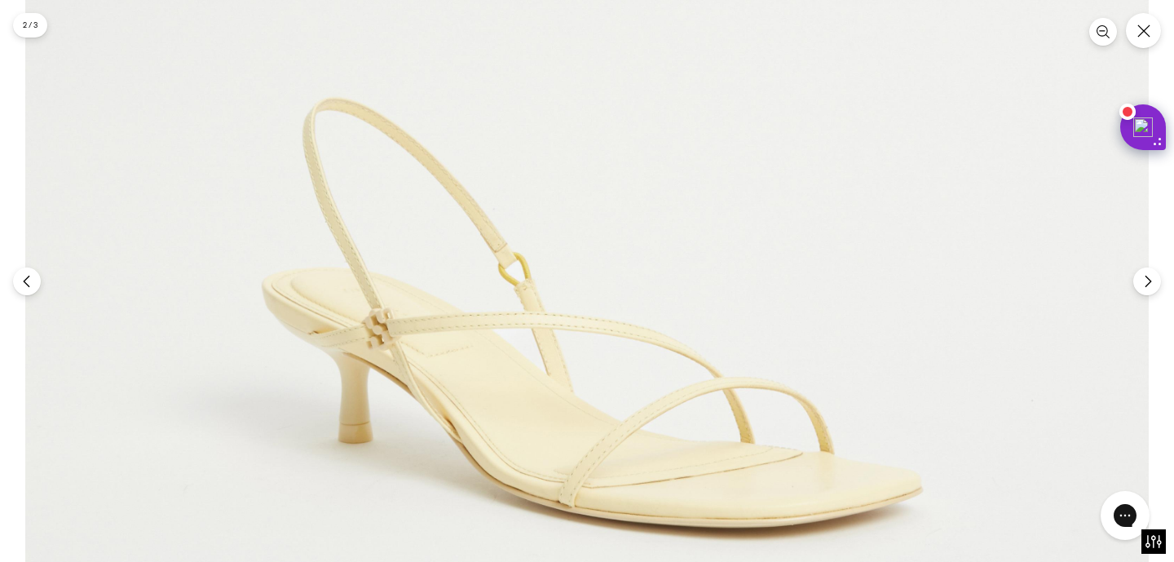
click at [615, 377] on img at bounding box center [586, 86] width 1123 height 1685
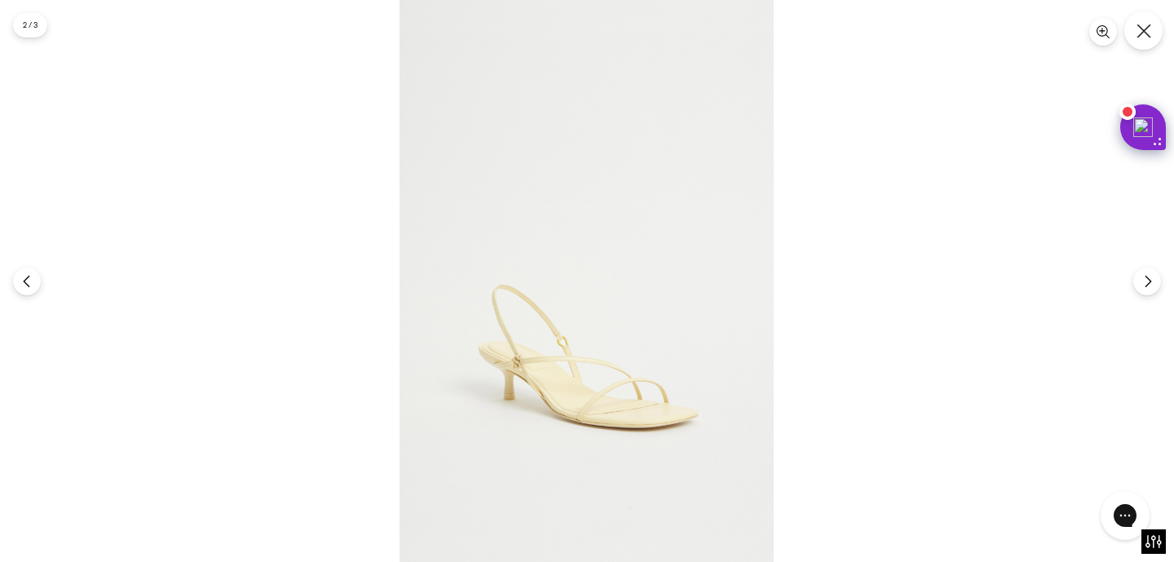
click at [1157, 21] on button "Close" at bounding box center [1143, 30] width 38 height 38
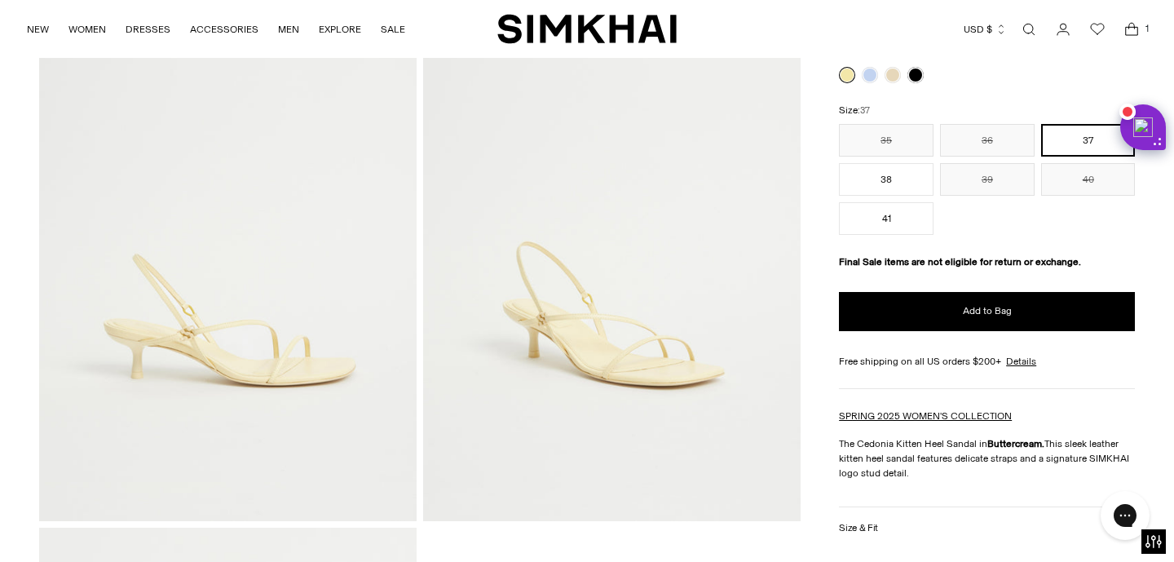
click at [313, 430] on img at bounding box center [227, 237] width 377 height 567
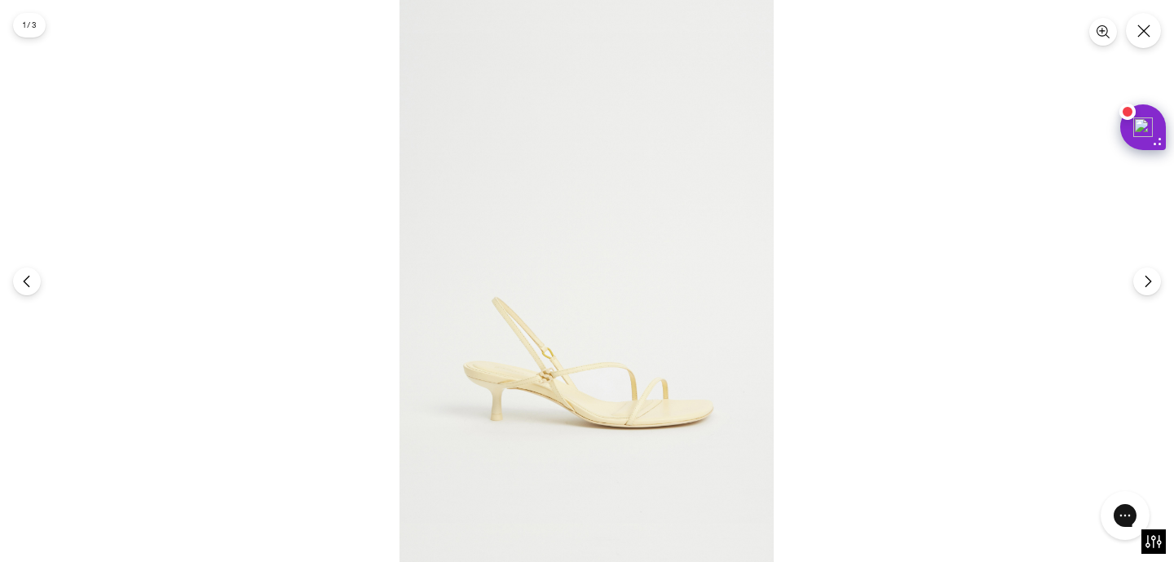
click at [563, 385] on img at bounding box center [587, 281] width 374 height 562
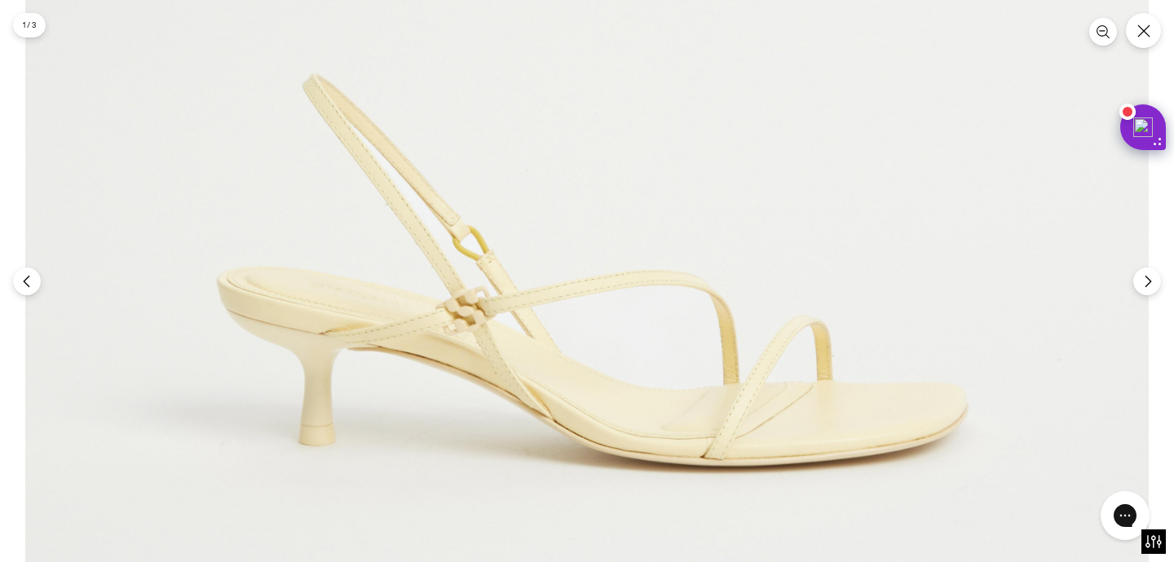
click at [512, 317] on img at bounding box center [586, 26] width 1123 height 1685
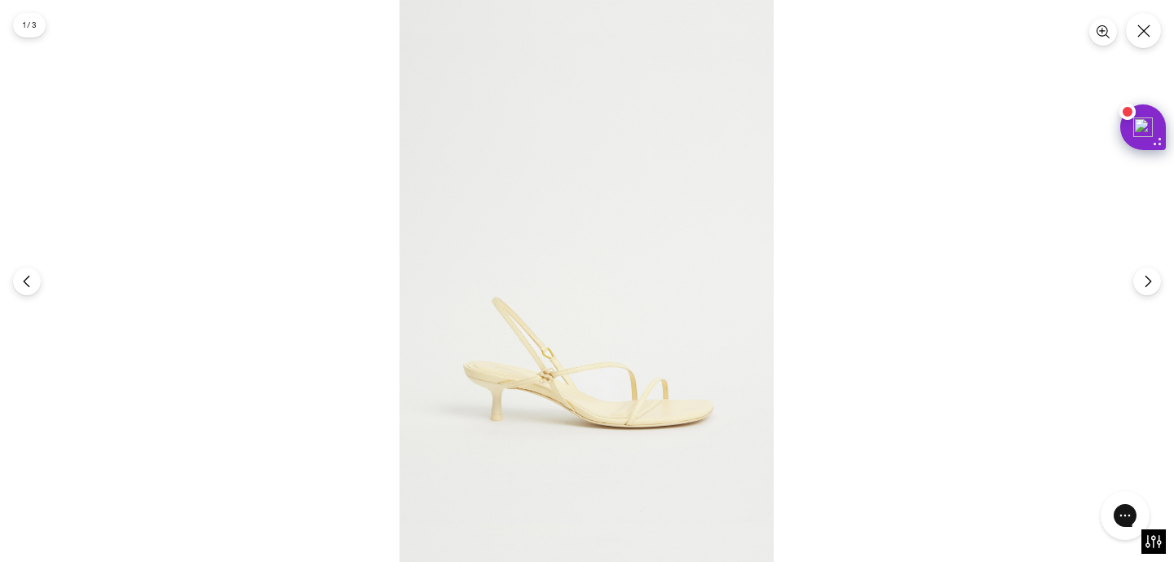
click at [512, 317] on img at bounding box center [587, 281] width 374 height 562
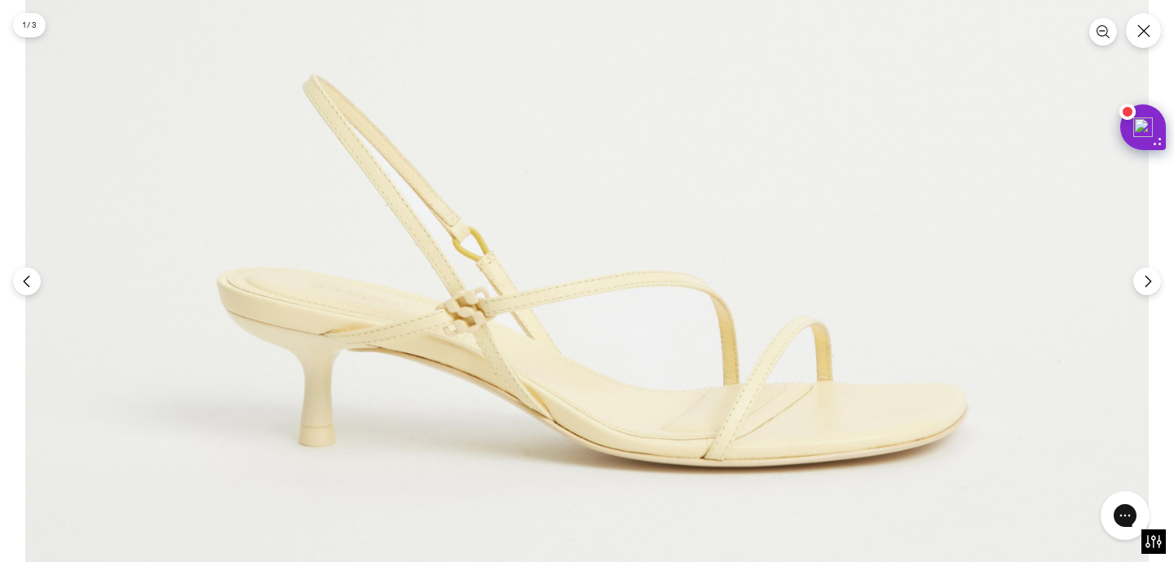
click at [625, 338] on img at bounding box center [586, 27] width 1123 height 1685
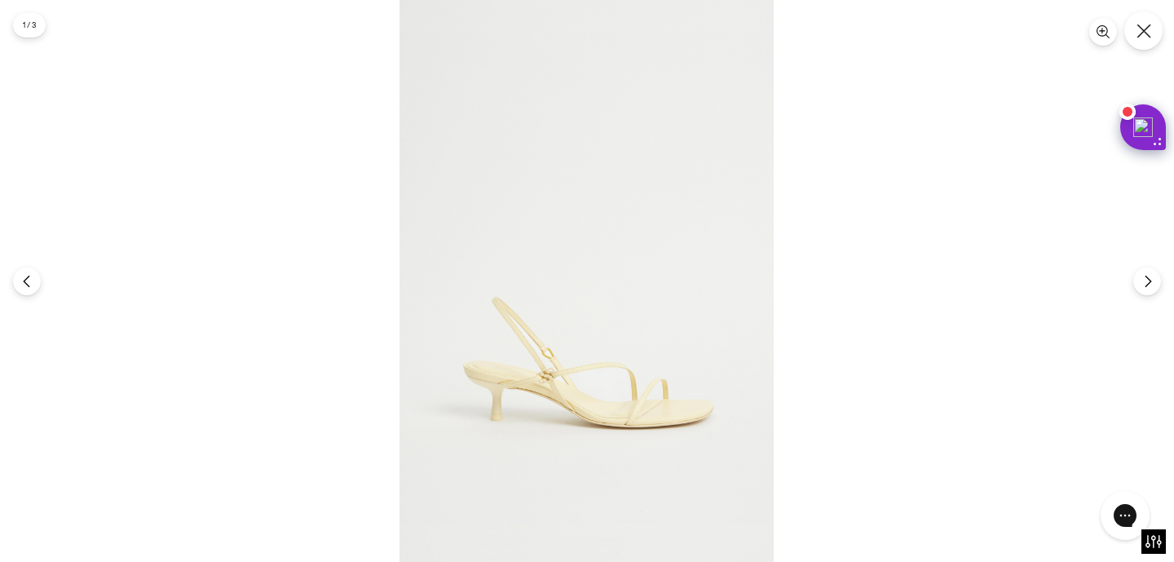
click at [1145, 20] on button "Close" at bounding box center [1143, 30] width 38 height 38
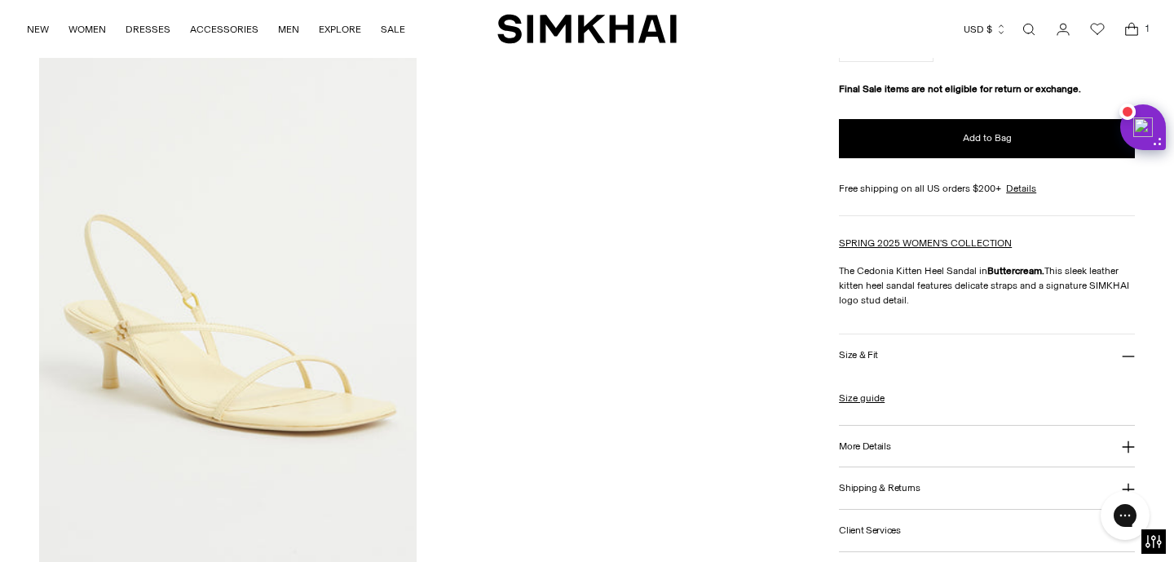
scroll to position [0, 0]
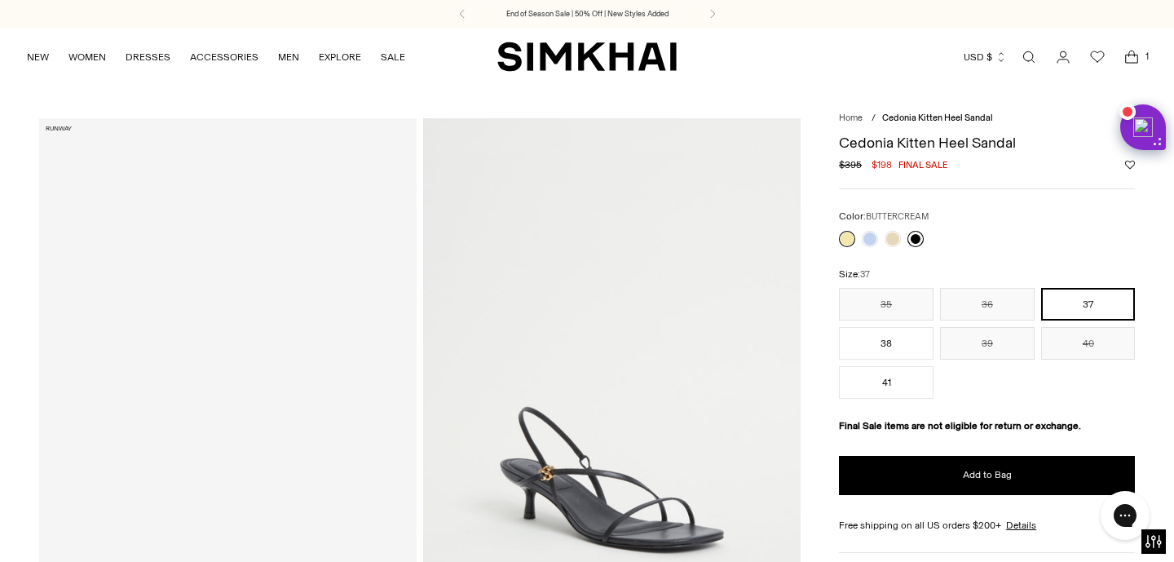
click at [919, 236] on link at bounding box center [915, 239] width 16 height 16
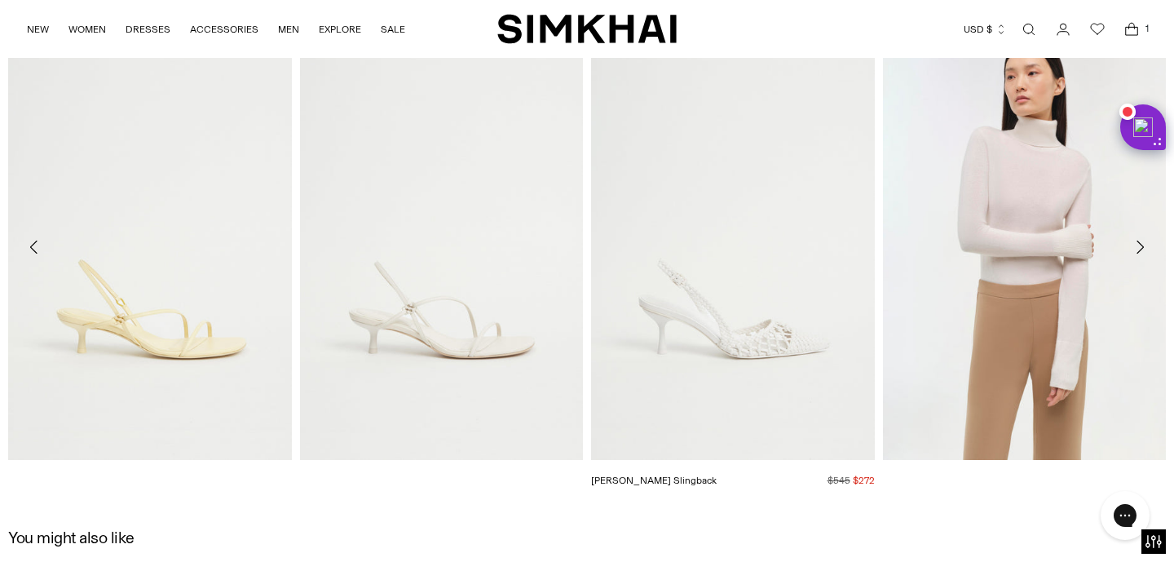
scroll to position [923, 0]
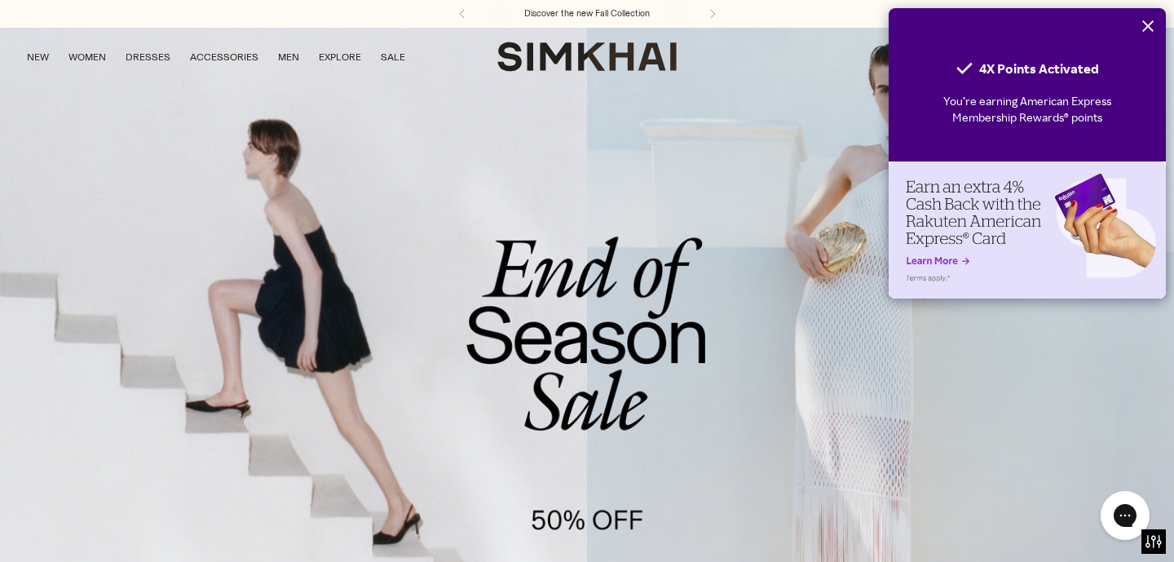
click at [1152, 20] on icon "Close" at bounding box center [1147, 26] width 13 height 13
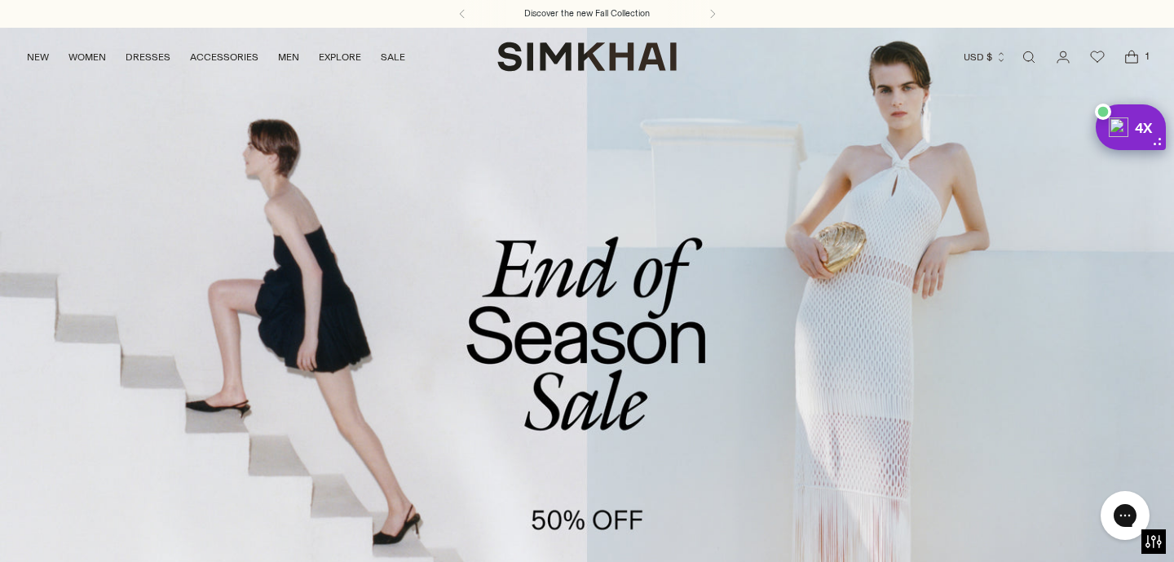
click at [1131, 62] on icon "Open cart modal" at bounding box center [1132, 59] width 12 height 8
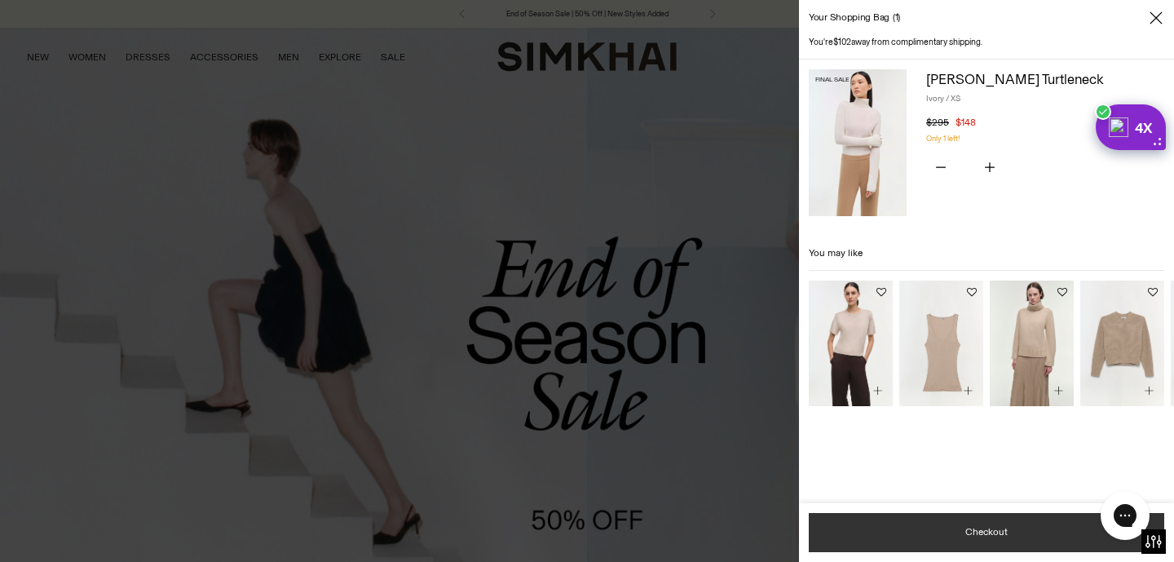
click at [890, 528] on button "Checkout" at bounding box center [986, 532] width 355 height 39
